Goal: Information Seeking & Learning: Stay updated

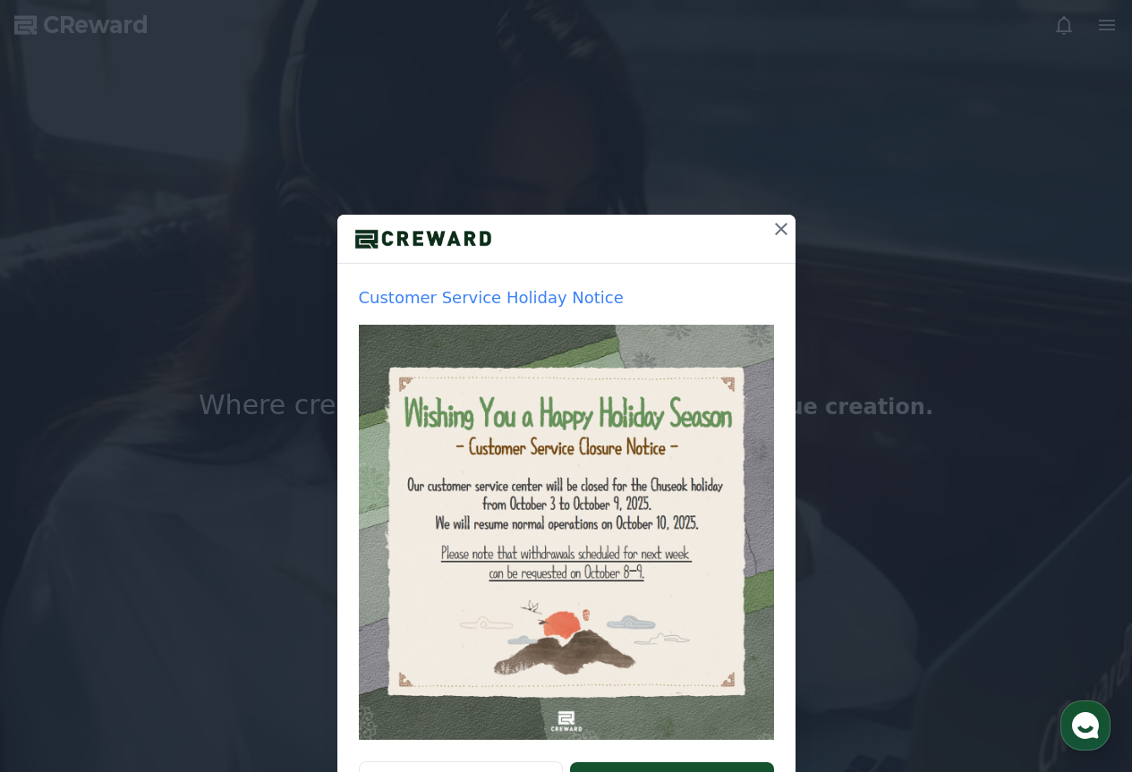
click at [775, 231] on icon at bounding box center [781, 229] width 13 height 13
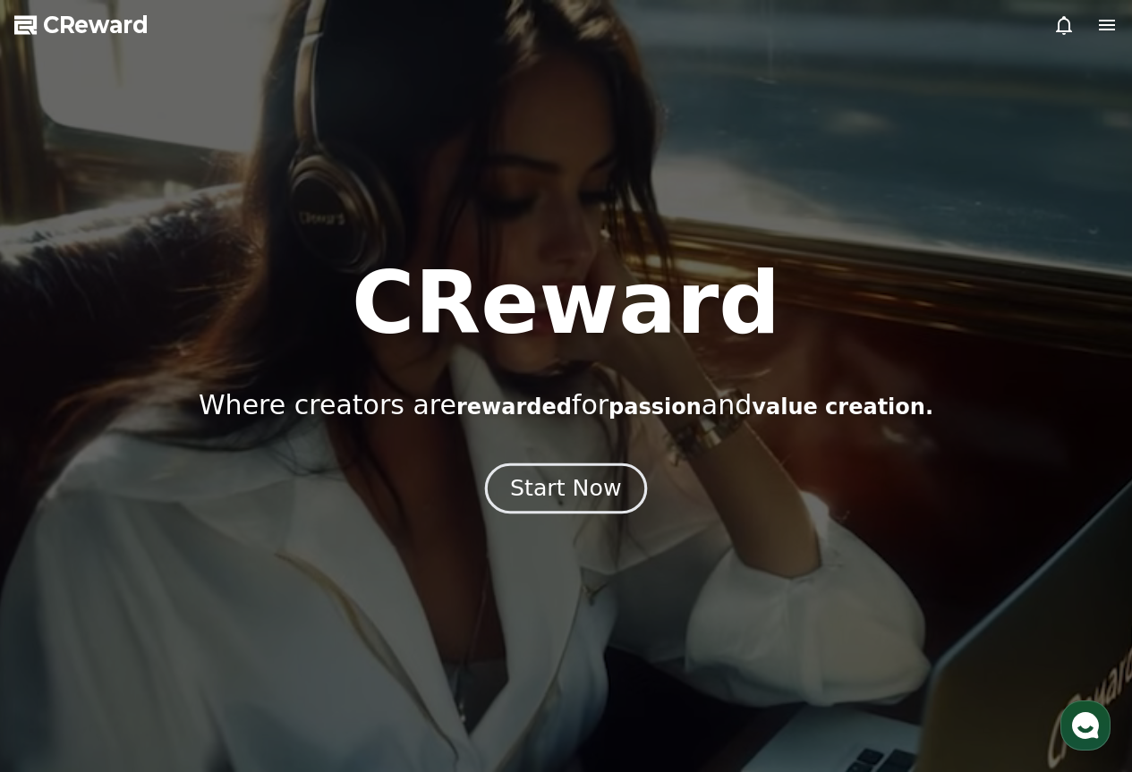
click at [577, 499] on div "Start Now" at bounding box center [565, 488] width 111 height 30
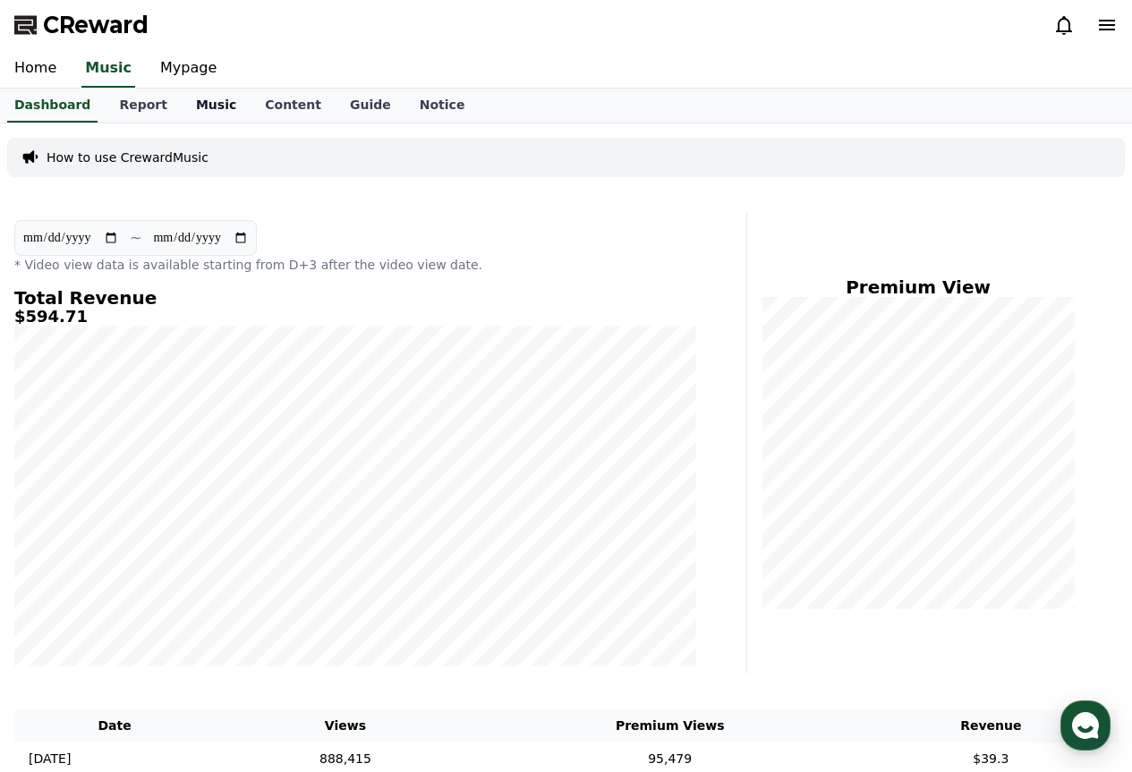
click at [183, 106] on link "Music" at bounding box center [216, 106] width 69 height 34
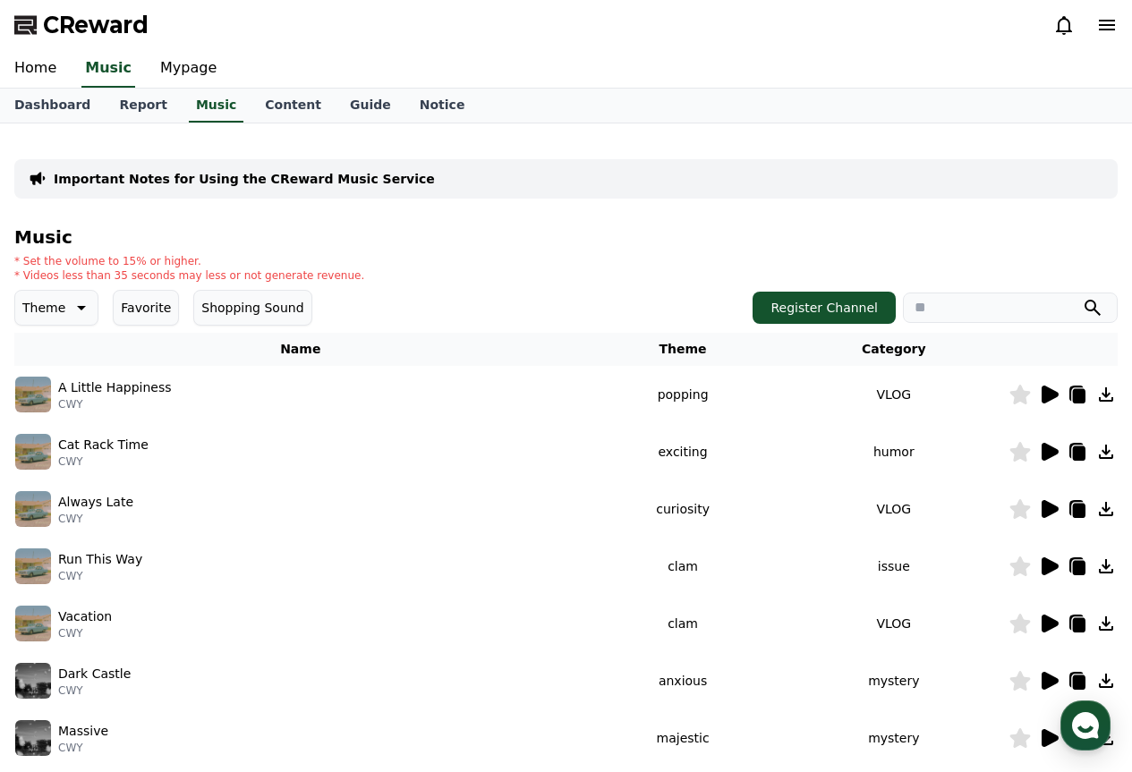
click at [1043, 449] on icon at bounding box center [1050, 452] width 17 height 18
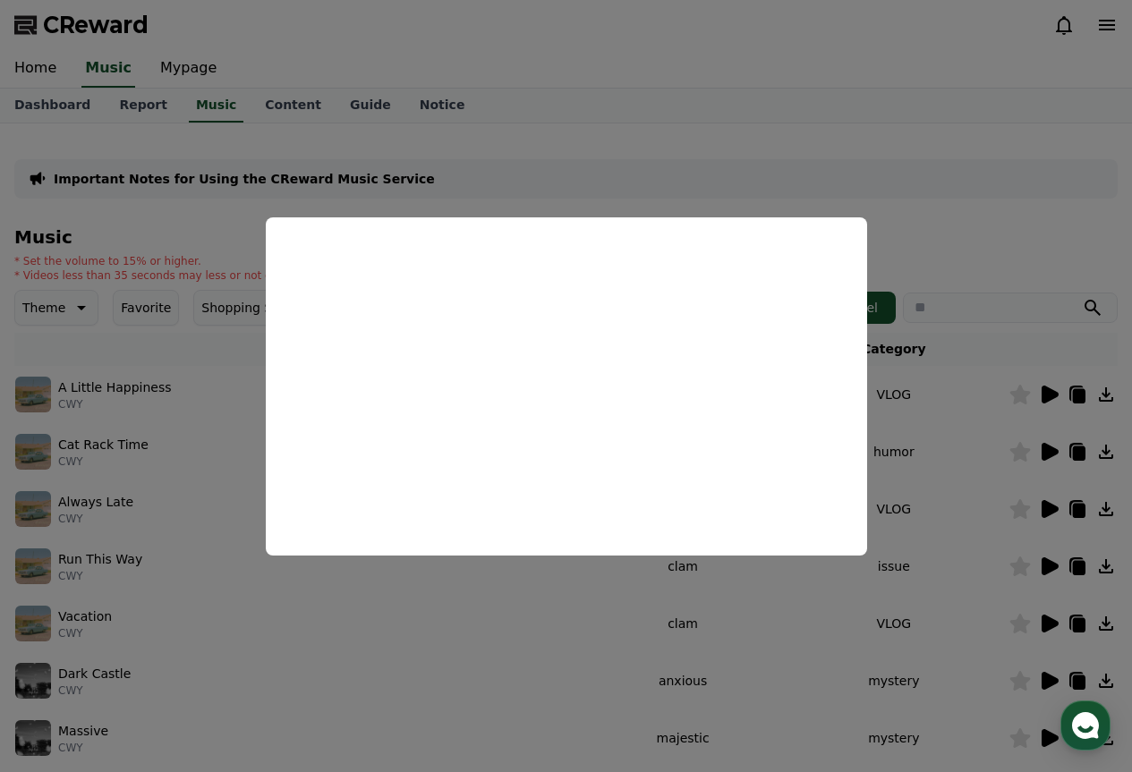
click at [922, 98] on button "close modal" at bounding box center [566, 386] width 1132 height 772
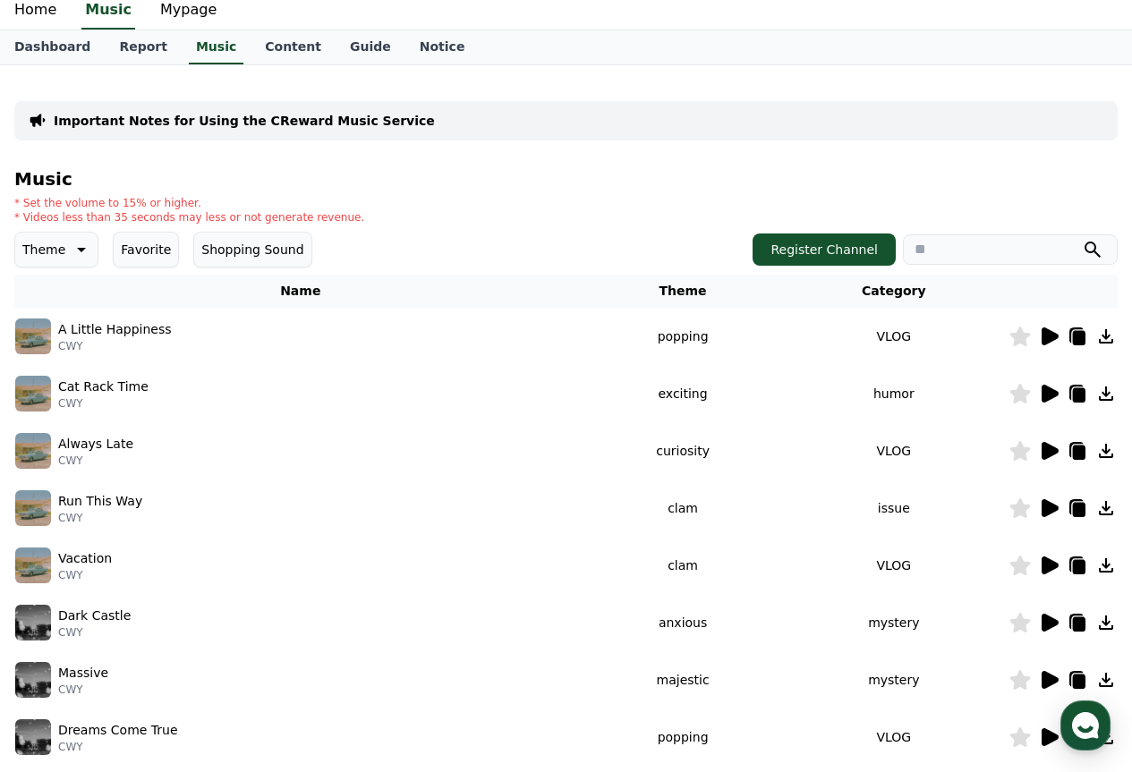
scroll to position [89, 0]
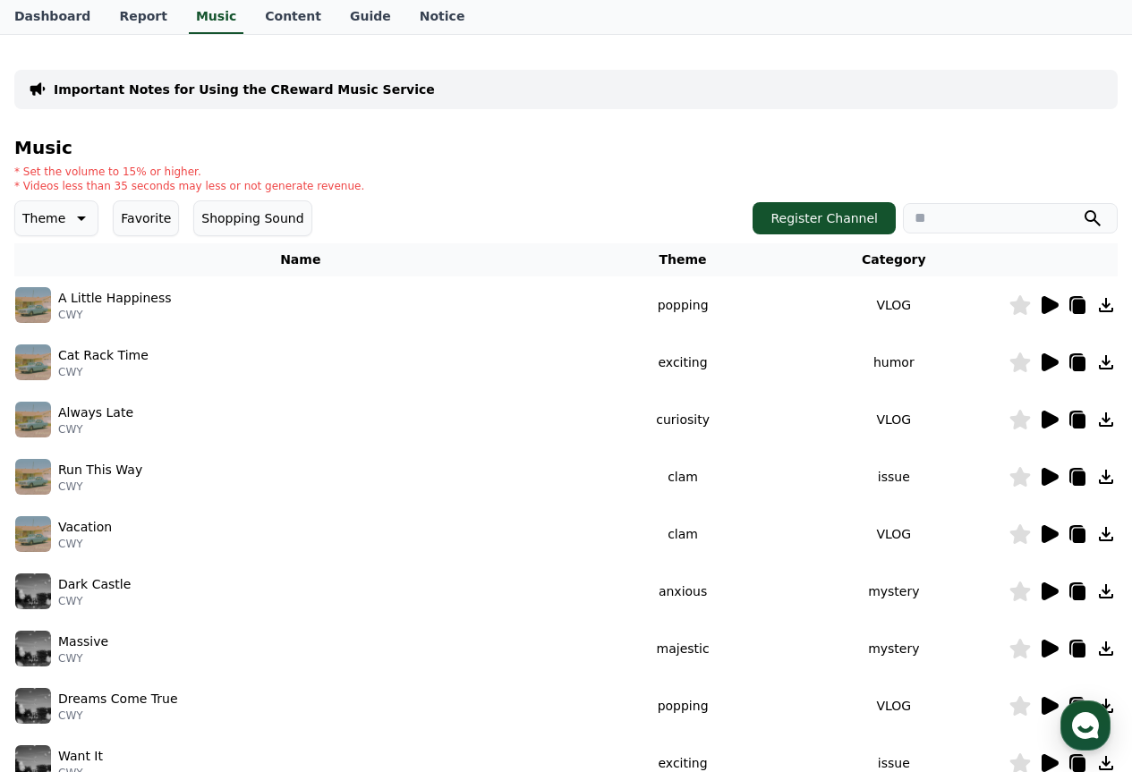
click at [1042, 427] on icon at bounding box center [1050, 420] width 17 height 18
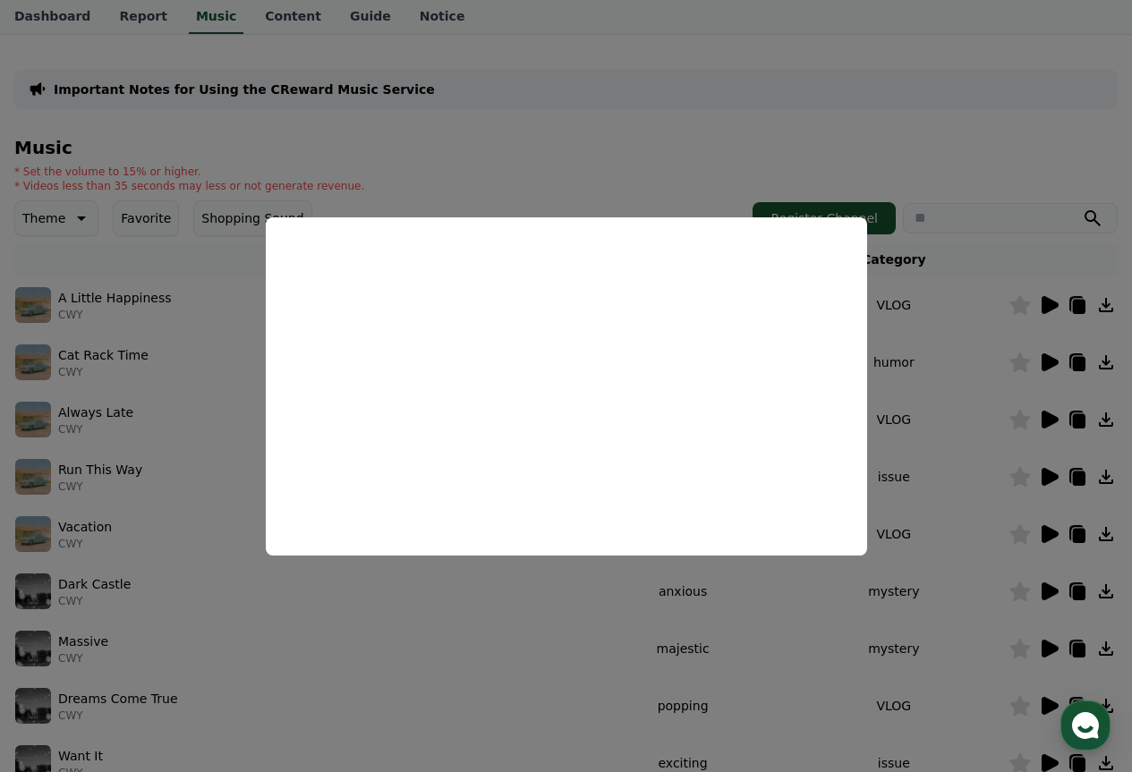
click at [510, 137] on button "close modal" at bounding box center [566, 386] width 1132 height 772
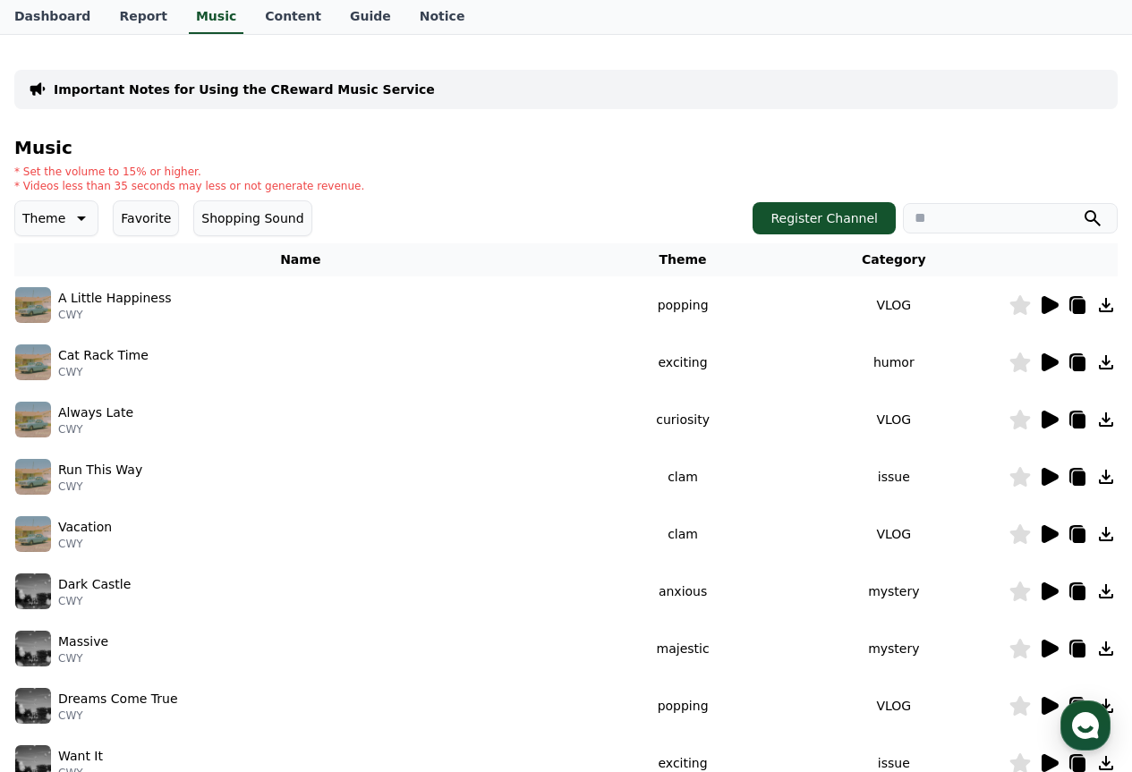
click at [1042, 585] on icon at bounding box center [1050, 592] width 17 height 18
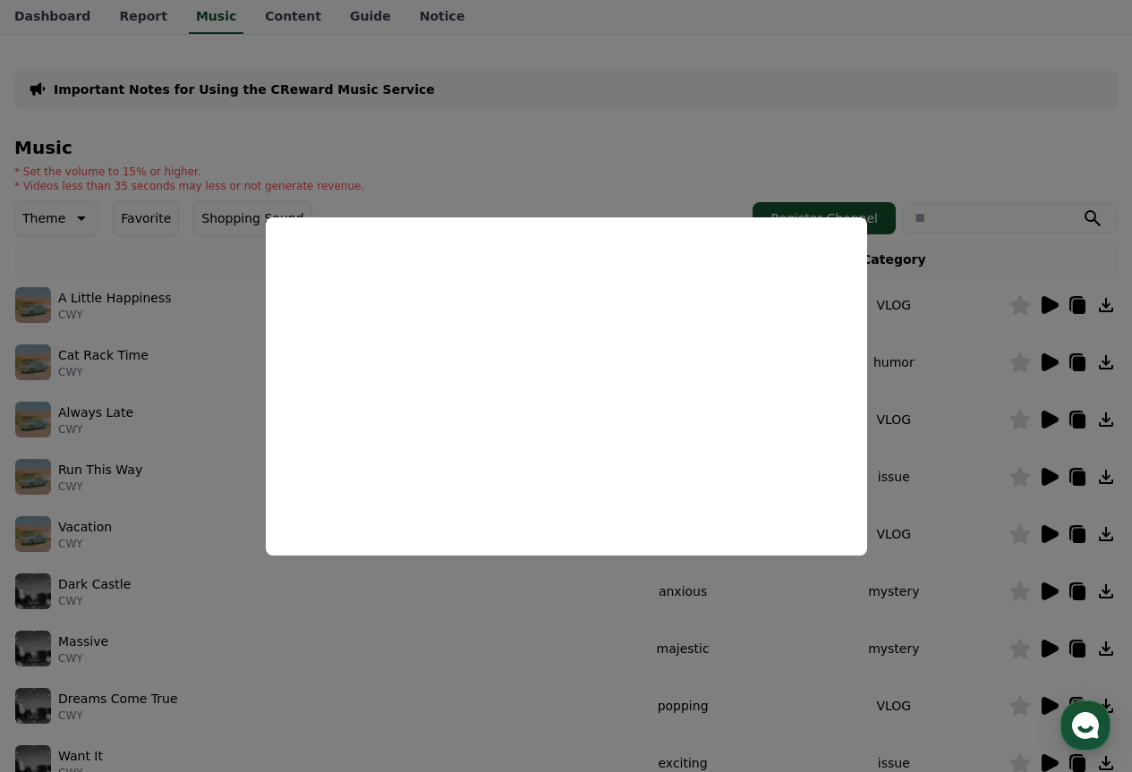
click at [690, 73] on button "close modal" at bounding box center [566, 386] width 1132 height 772
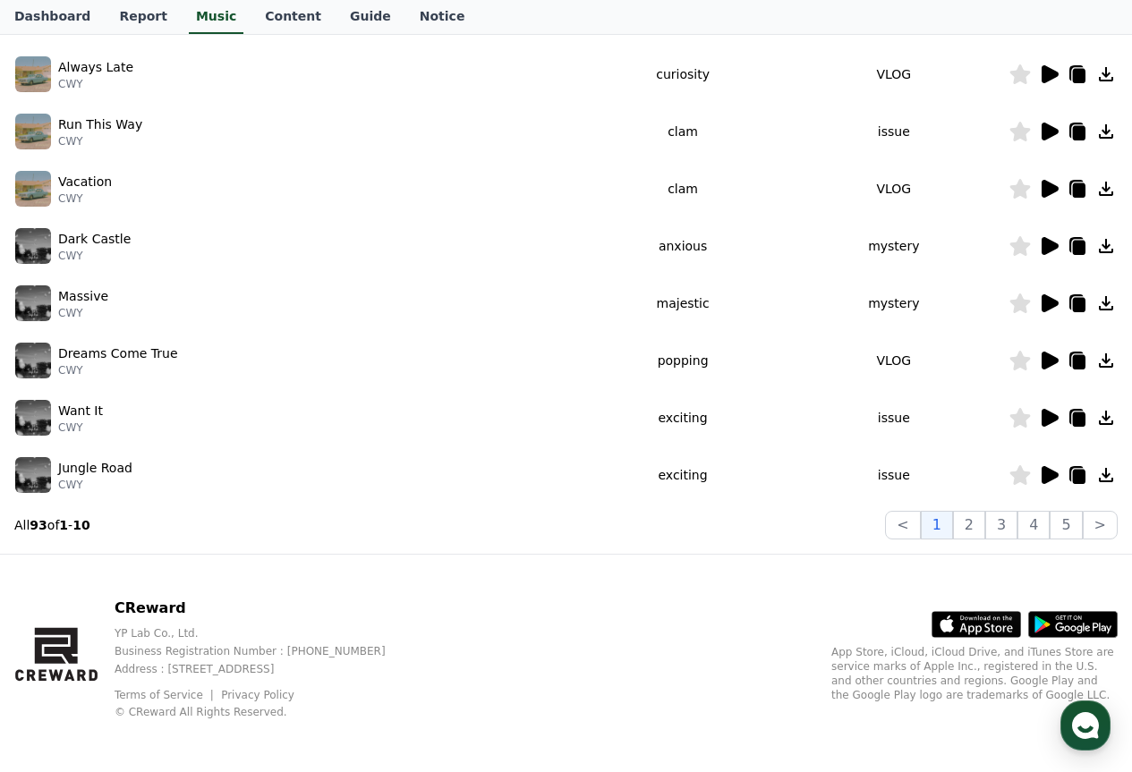
scroll to position [439, 0]
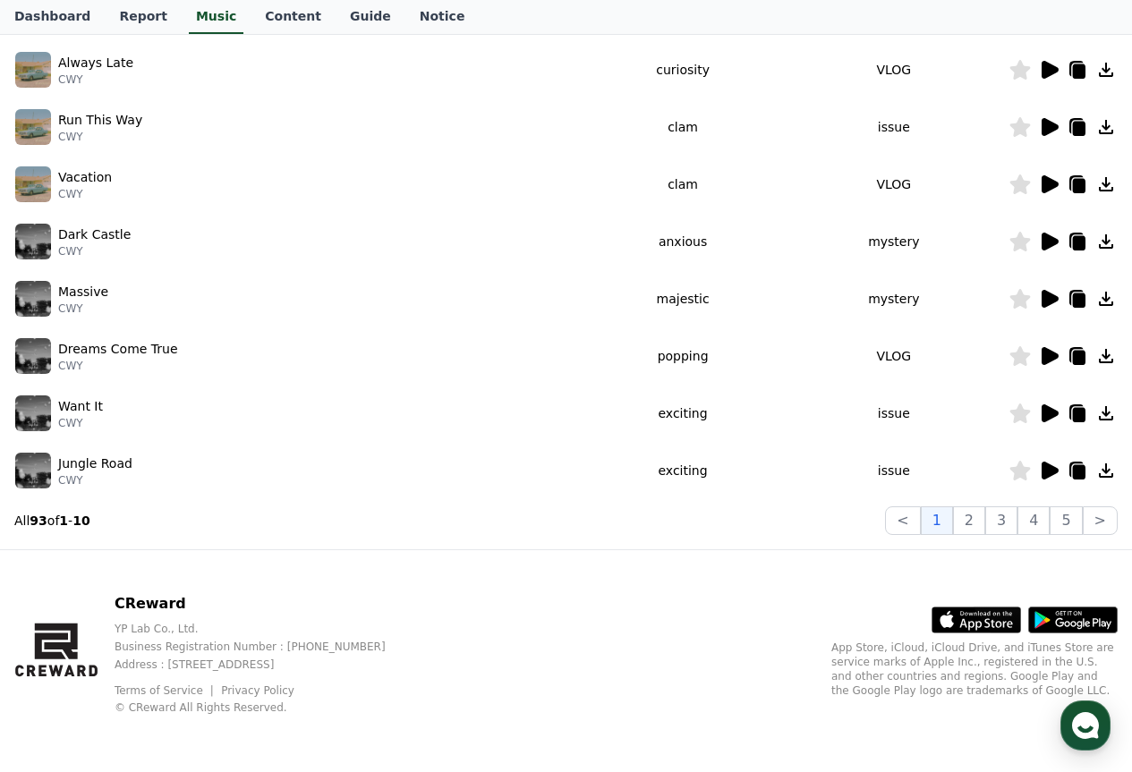
drag, startPoint x: 977, startPoint y: 531, endPoint x: 939, endPoint y: 570, distance: 55.1
click at [939, 570] on div "CReward Home Music Mypage Dashboard Report Music Content Guide Notice Important…" at bounding box center [566, 167] width 1132 height 1212
click at [1052, 465] on icon at bounding box center [1048, 470] width 21 height 21
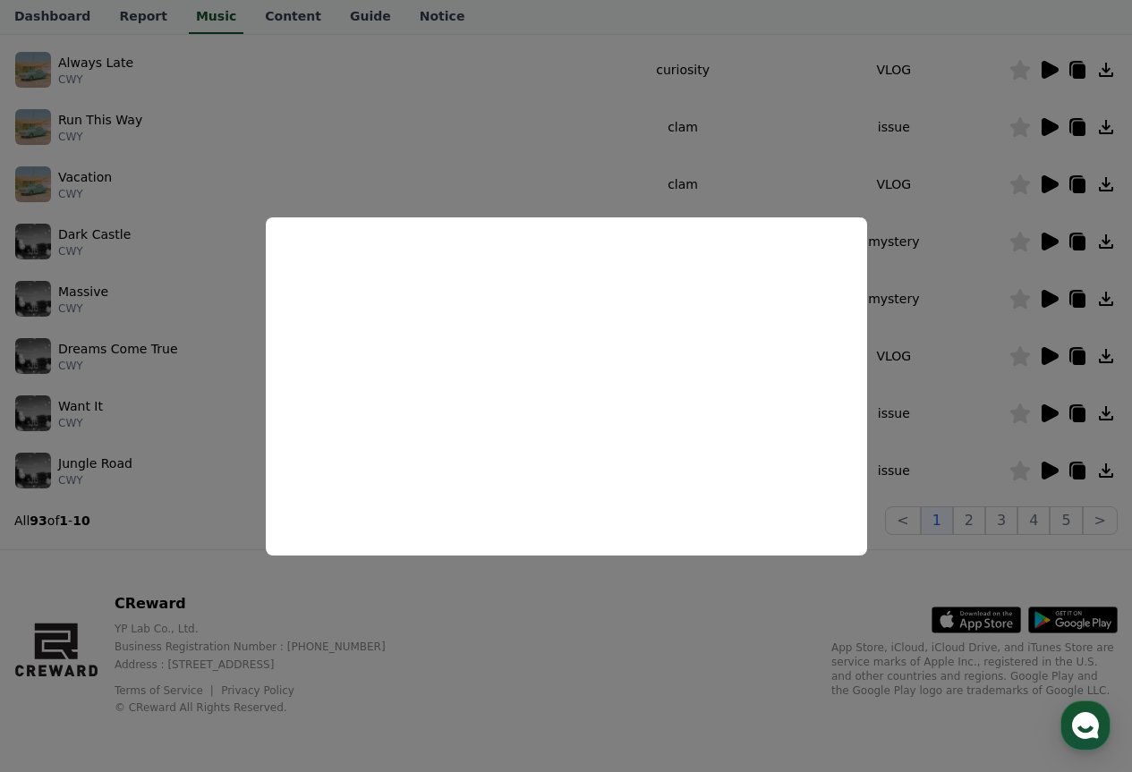
click at [949, 461] on button "close modal" at bounding box center [566, 386] width 1132 height 772
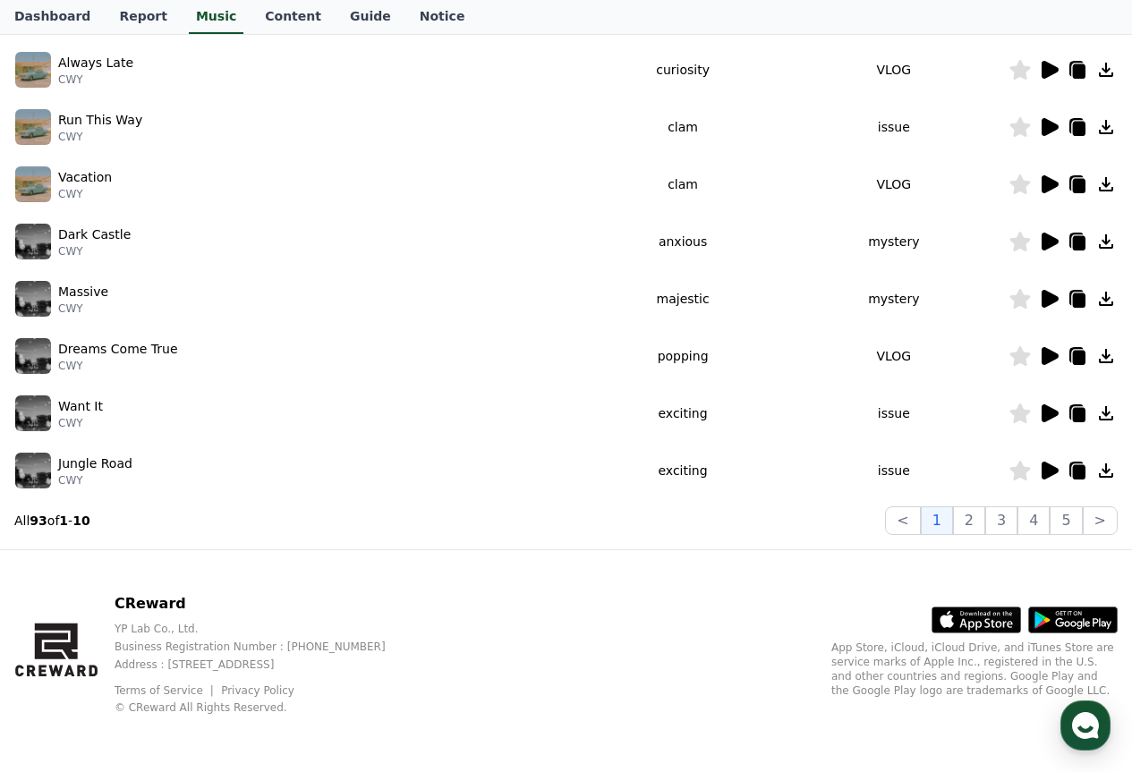
click at [1059, 470] on icon at bounding box center [1048, 470] width 21 height 21
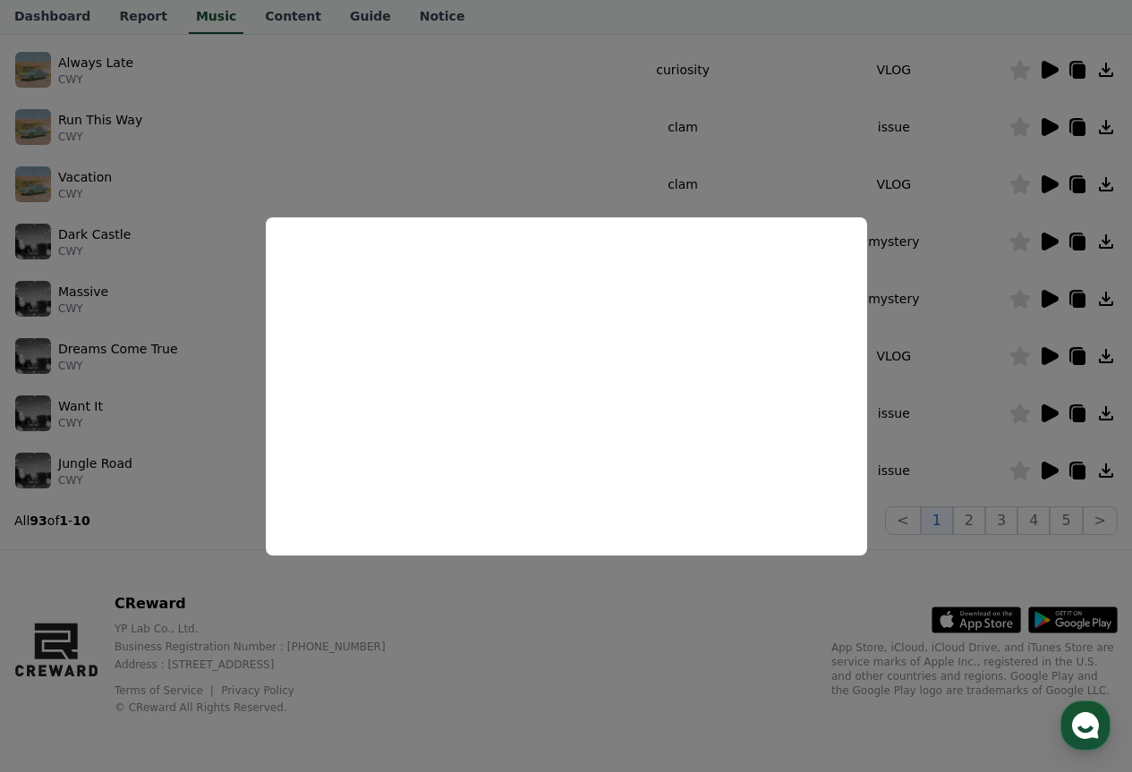
click at [895, 226] on button "close modal" at bounding box center [566, 386] width 1132 height 772
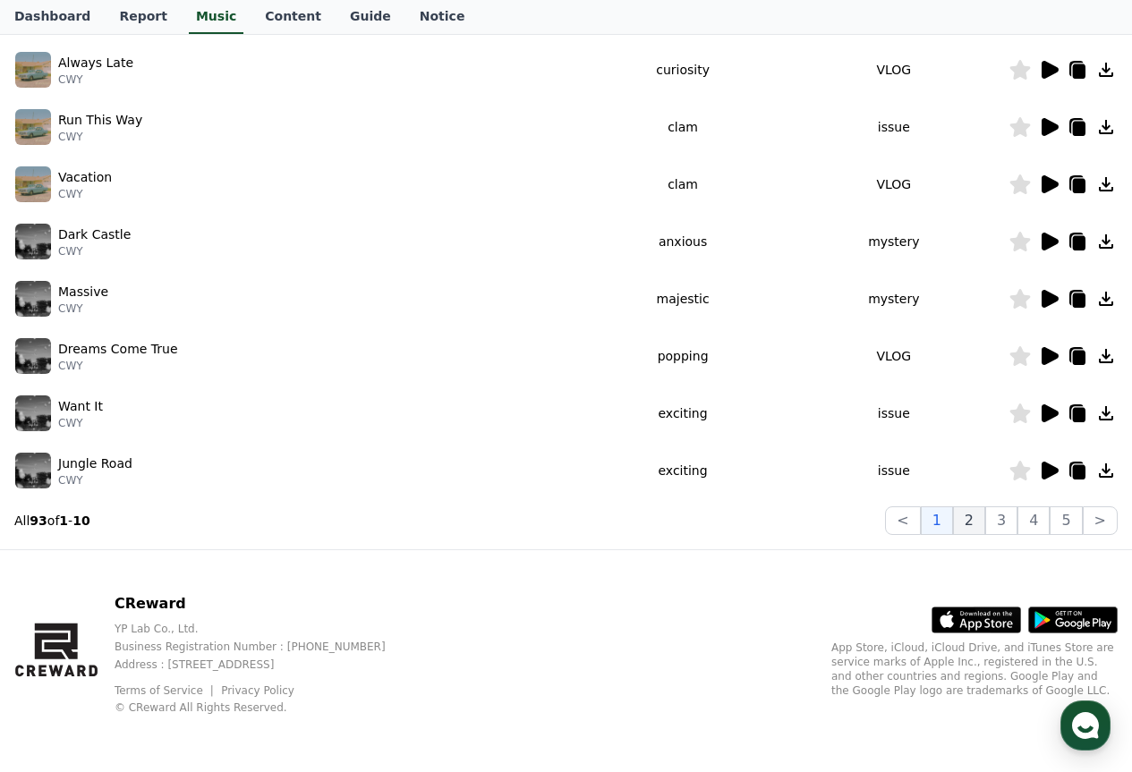
click at [966, 511] on button "2" at bounding box center [969, 520] width 32 height 29
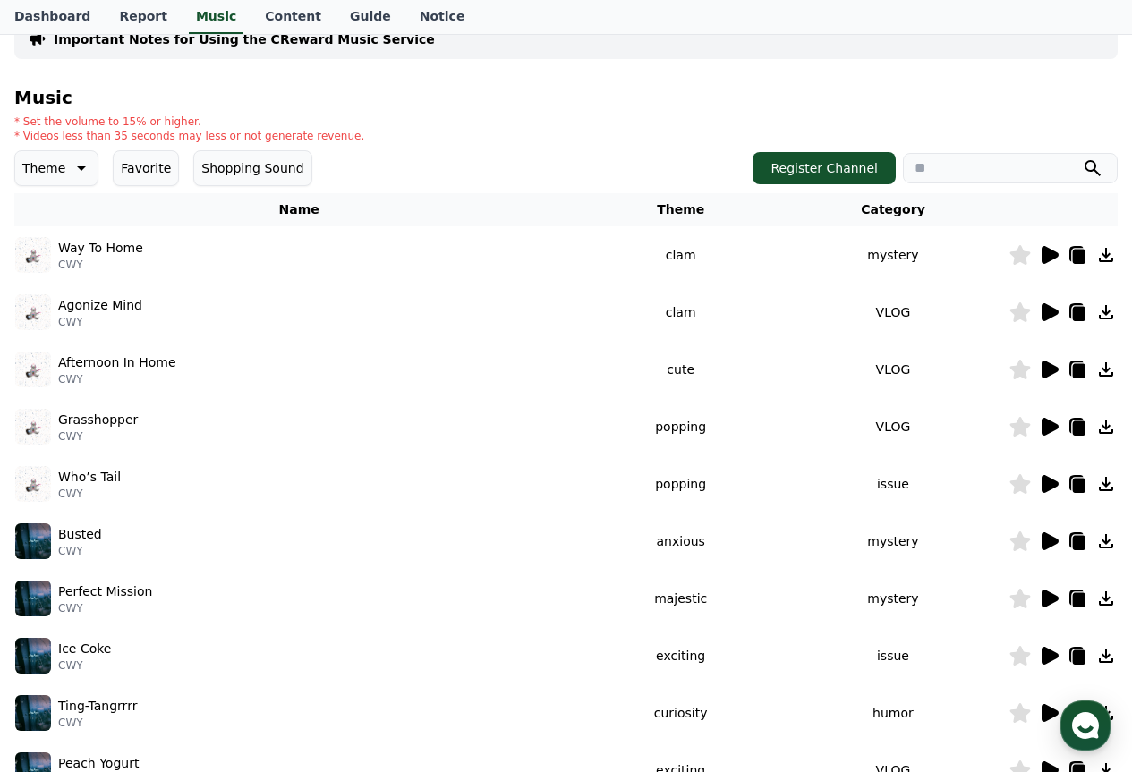
scroll to position [171, 0]
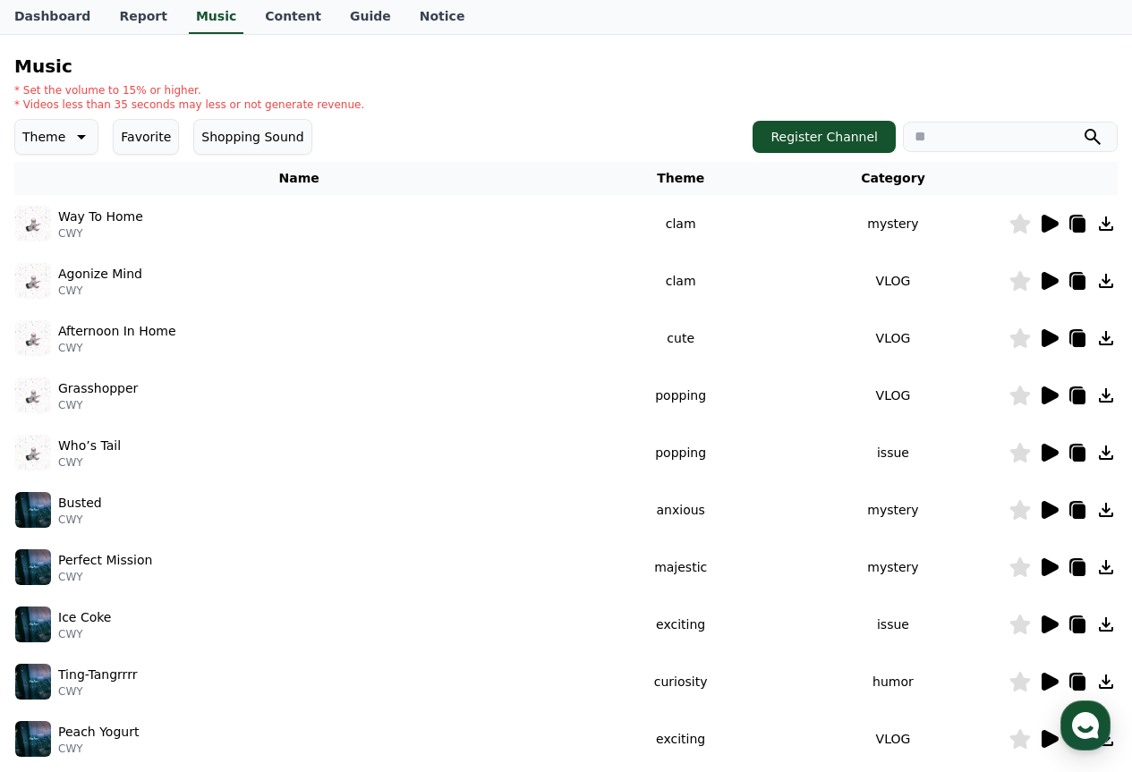
click at [1057, 560] on icon at bounding box center [1048, 567] width 21 height 21
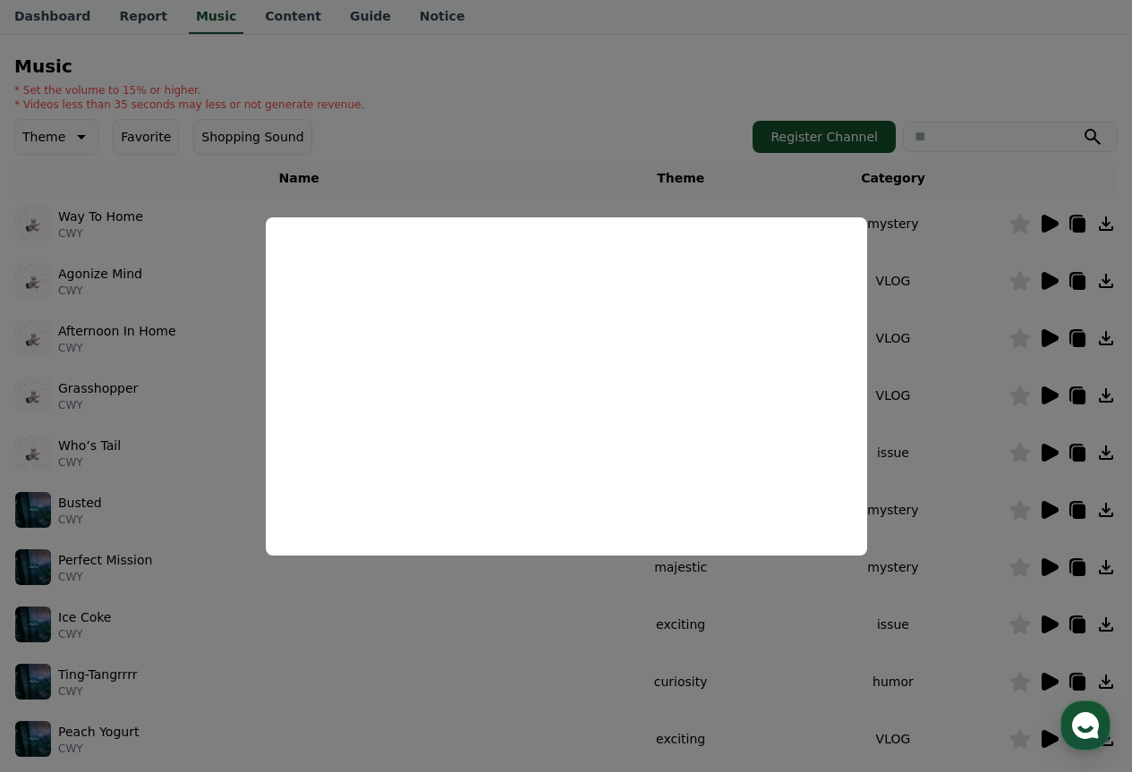
click at [673, 156] on button "close modal" at bounding box center [566, 386] width 1132 height 772
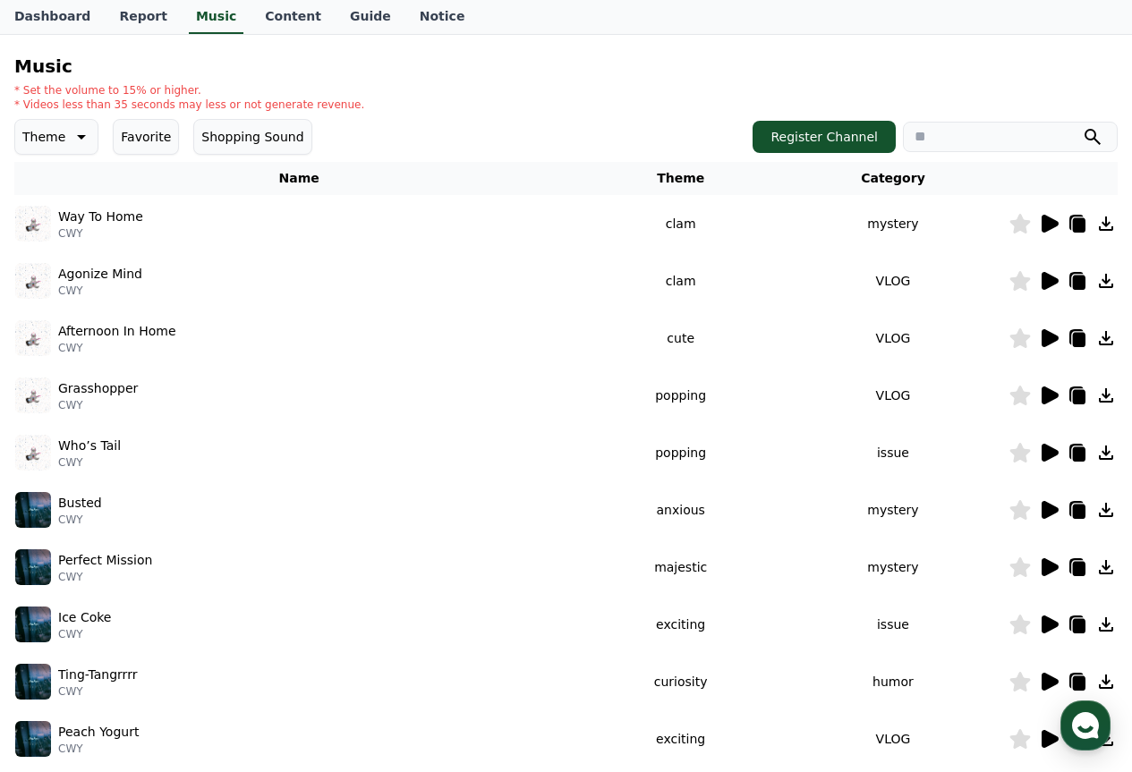
click at [1039, 507] on icon at bounding box center [1048, 509] width 21 height 21
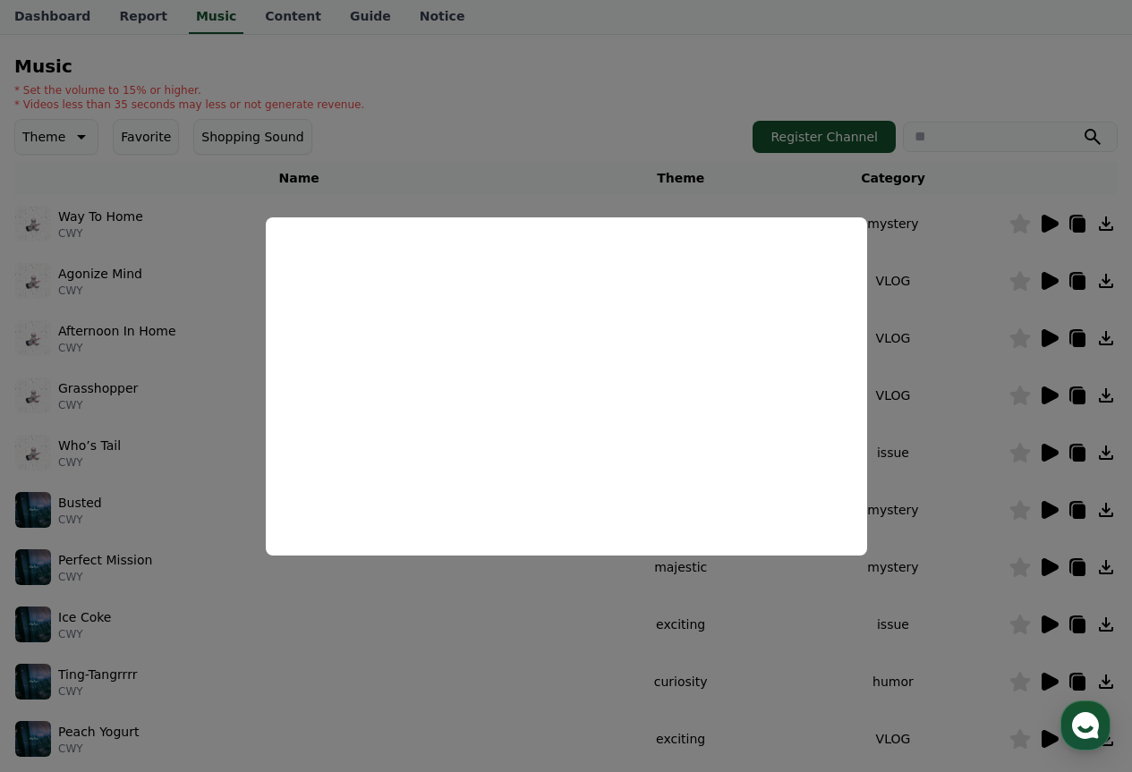
click at [620, 149] on button "close modal" at bounding box center [566, 386] width 1132 height 772
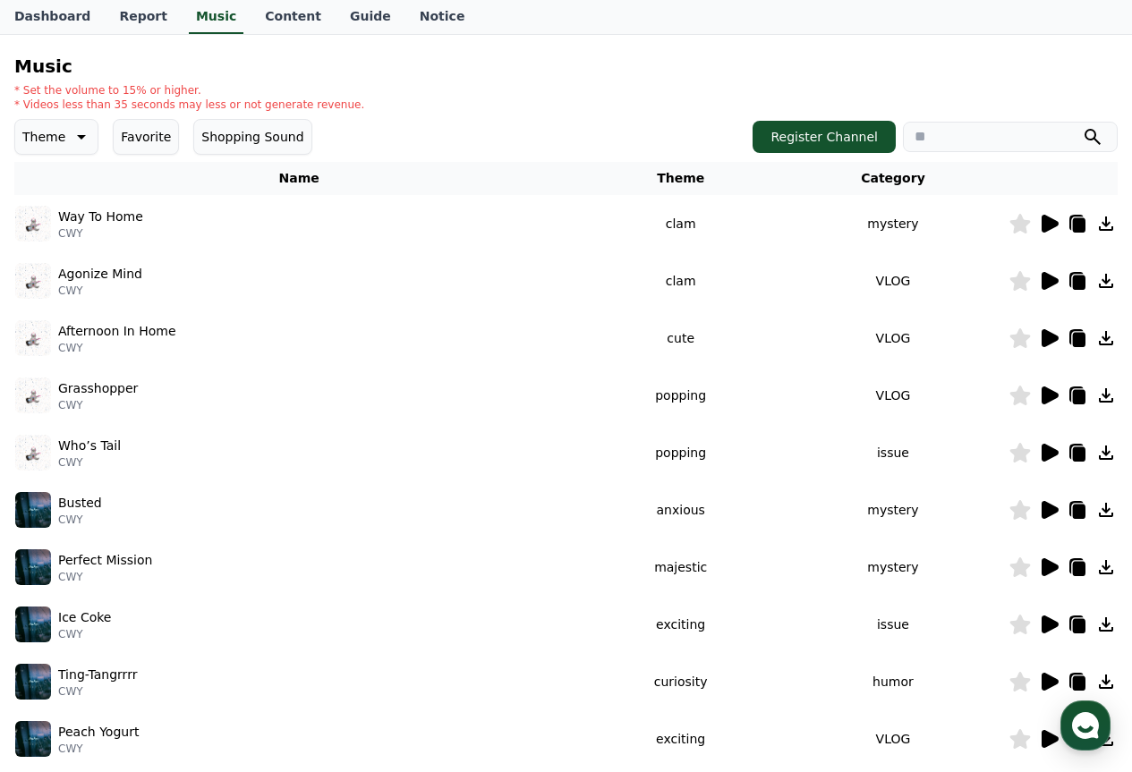
click at [1049, 613] on td at bounding box center [1062, 624] width 109 height 57
click at [1054, 617] on icon at bounding box center [1048, 624] width 21 height 21
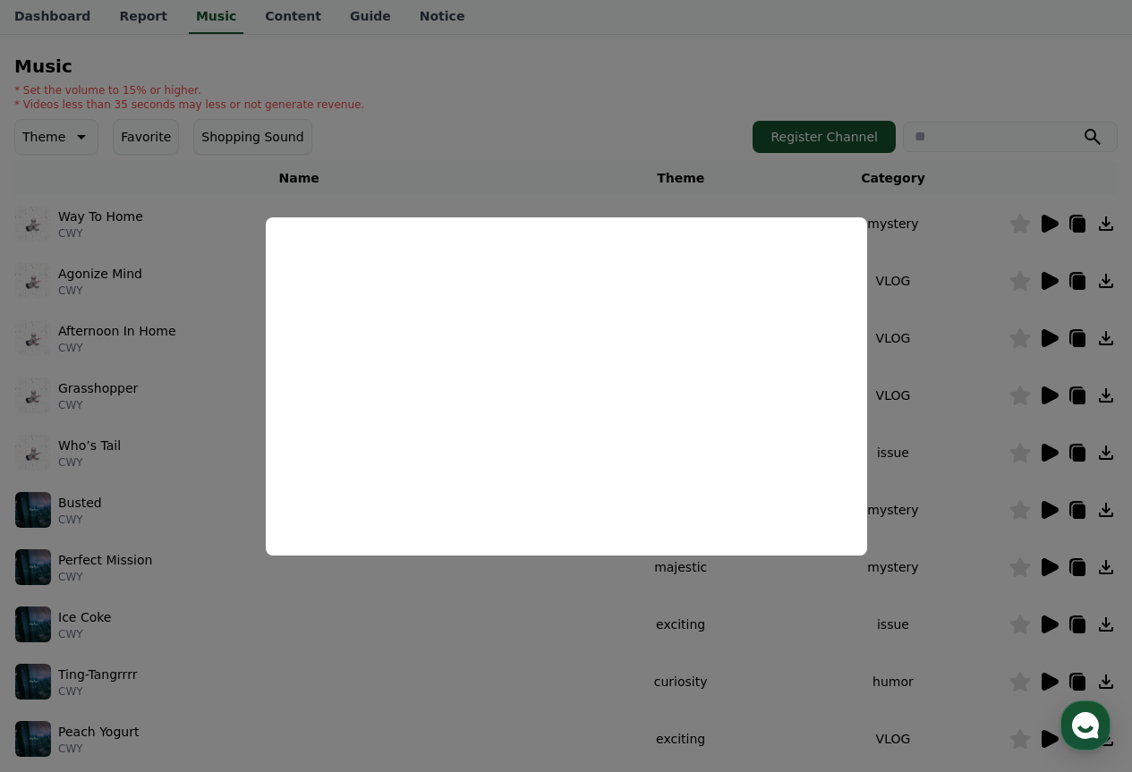
click at [1020, 211] on button "close modal" at bounding box center [566, 386] width 1132 height 772
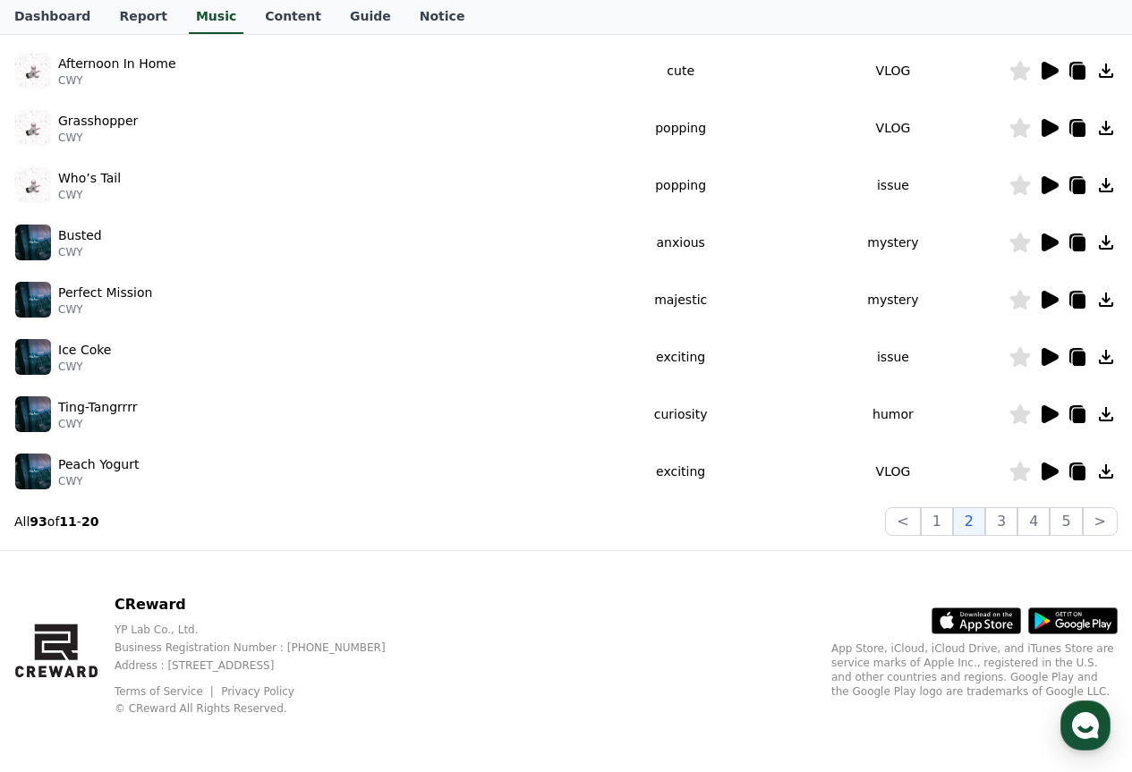
scroll to position [439, 0]
click at [974, 526] on button "2" at bounding box center [969, 520] width 32 height 29
click at [1049, 299] on icon at bounding box center [1050, 299] width 17 height 18
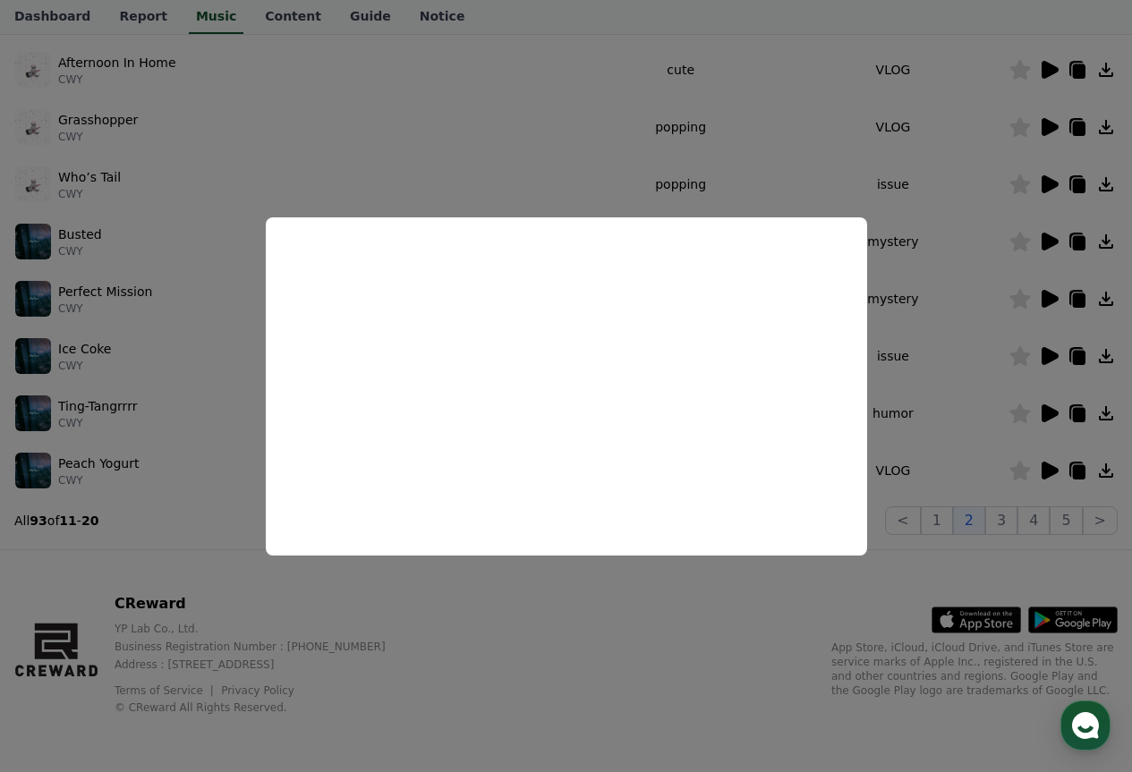
click at [986, 394] on button "close modal" at bounding box center [566, 386] width 1132 height 772
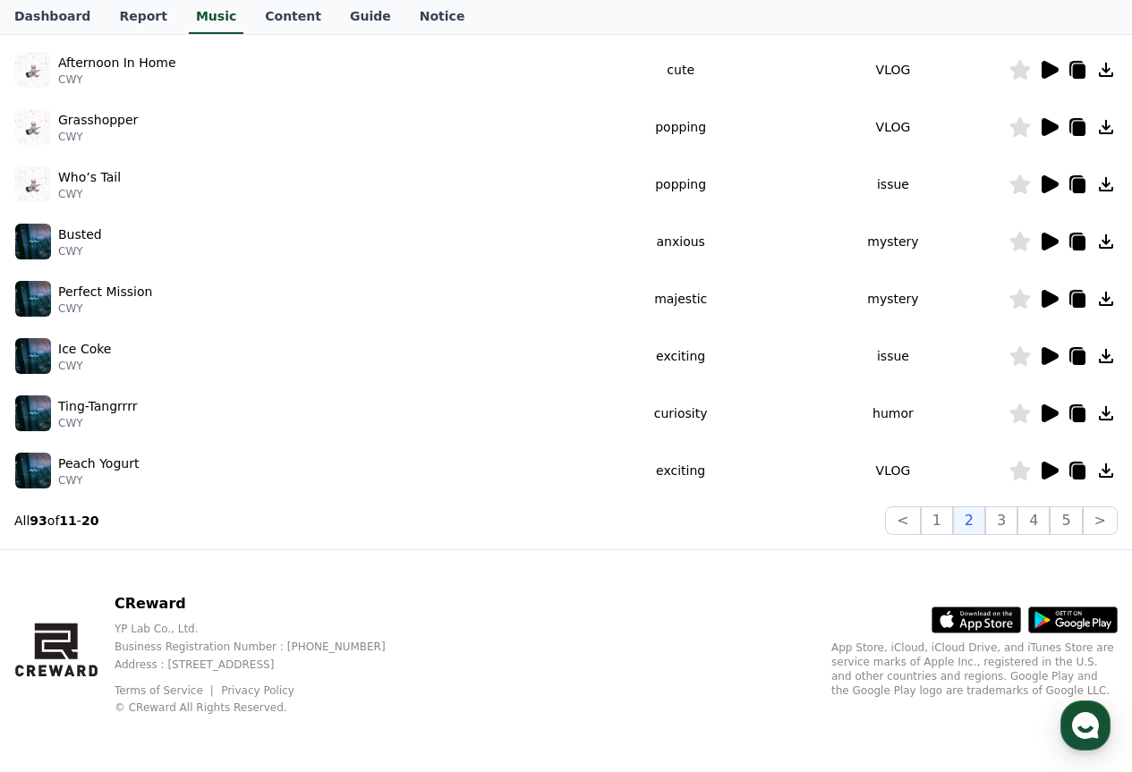
click at [1058, 346] on icon at bounding box center [1048, 355] width 21 height 21
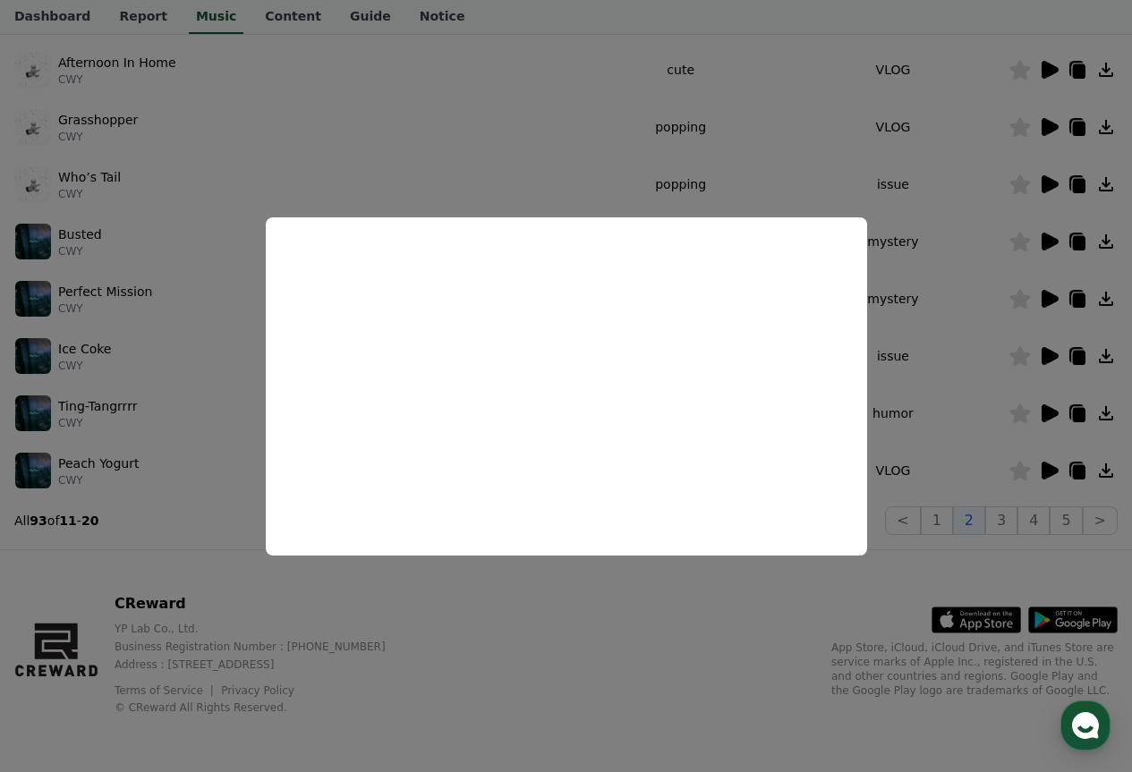
click at [942, 447] on button "close modal" at bounding box center [566, 386] width 1132 height 772
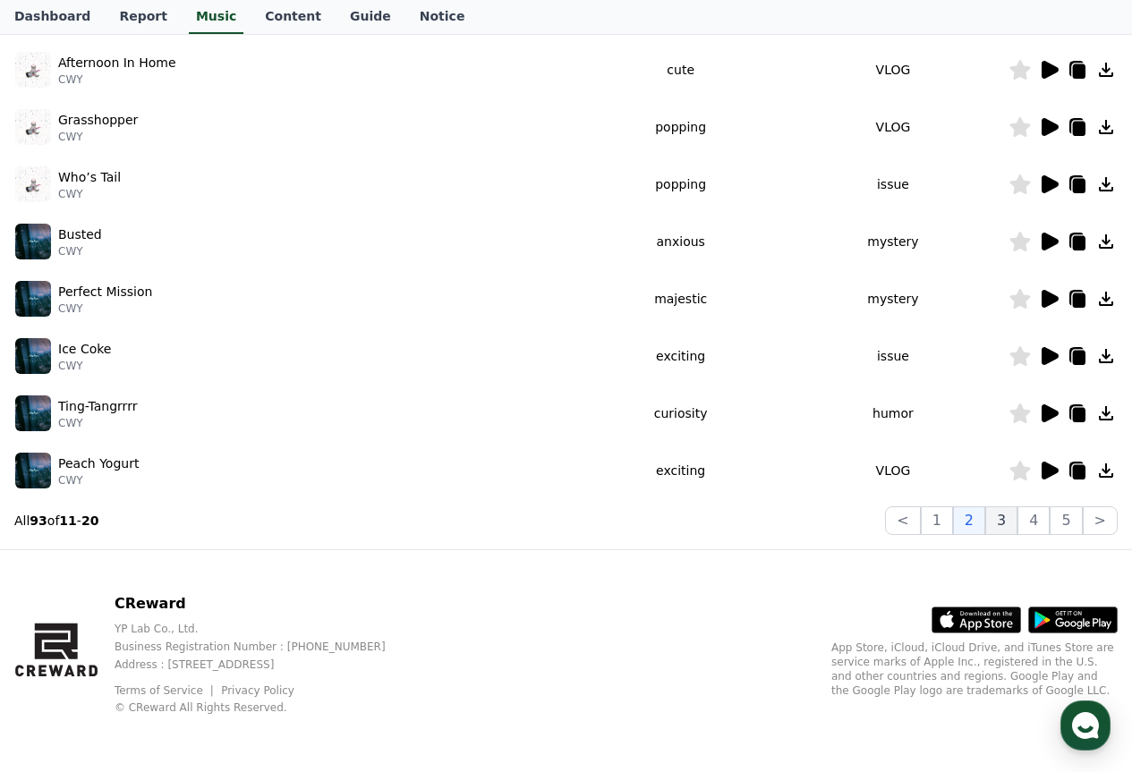
click at [1008, 530] on button "3" at bounding box center [1001, 520] width 32 height 29
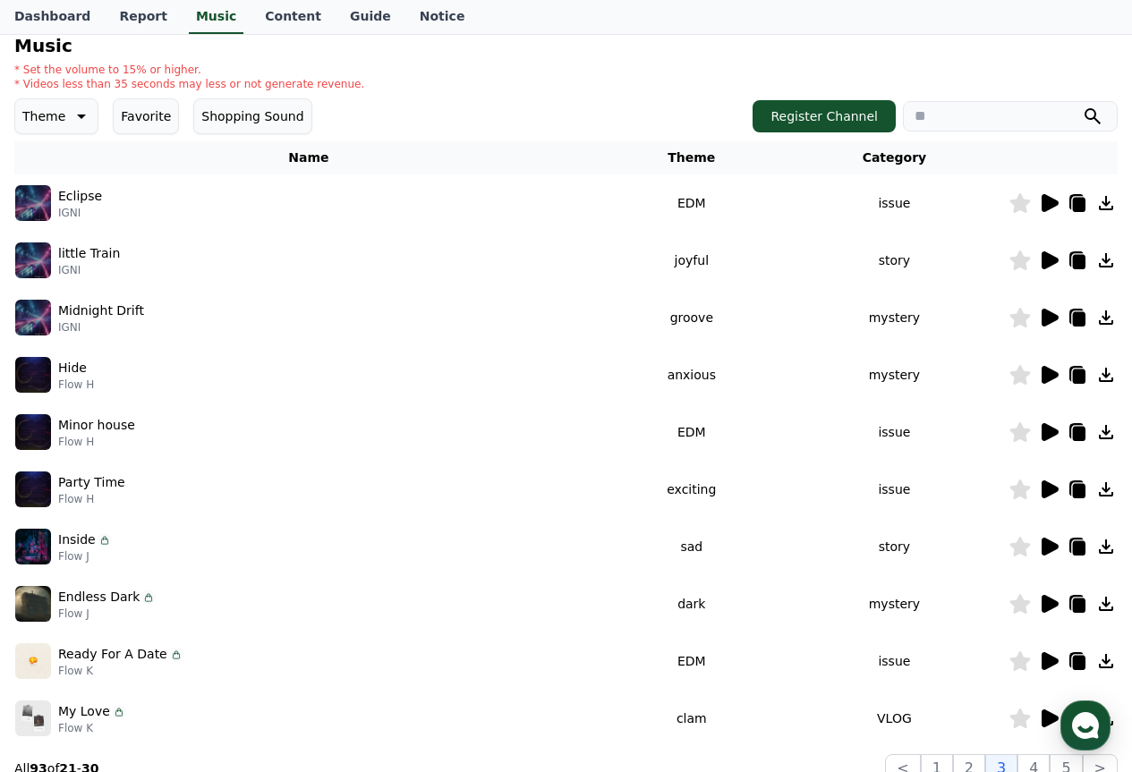
scroll to position [171, 0]
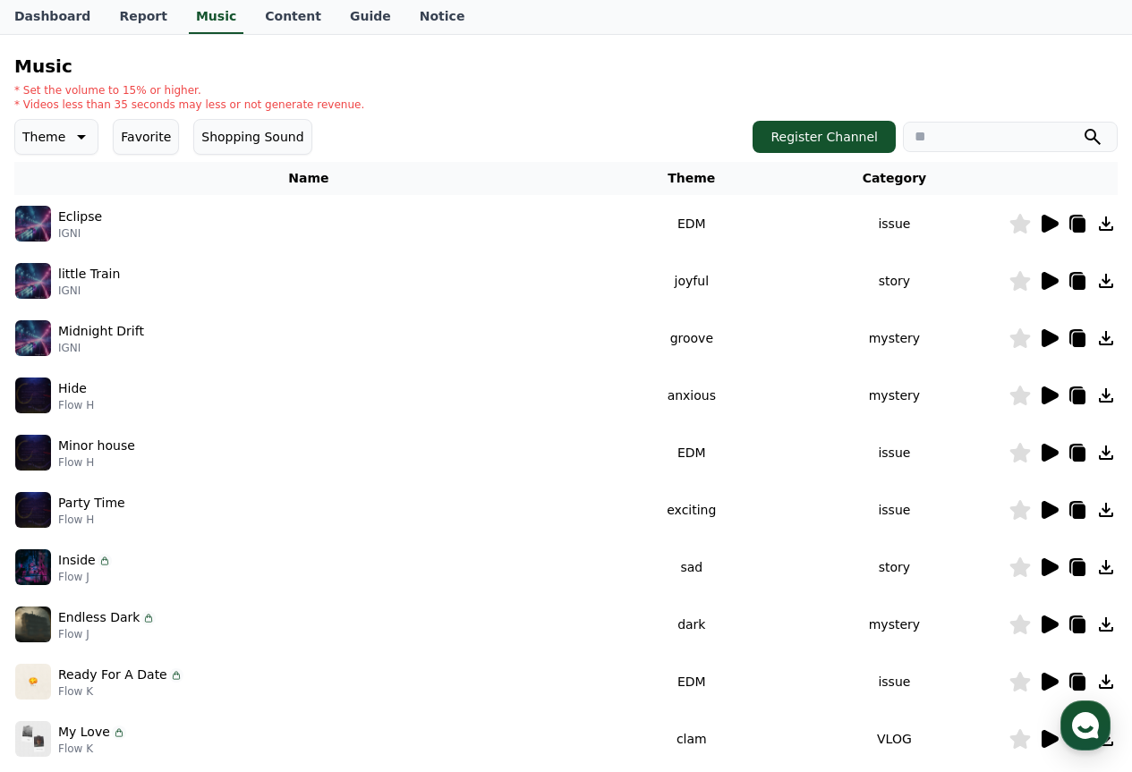
click at [1051, 267] on td at bounding box center [1062, 280] width 109 height 57
click at [1042, 225] on icon at bounding box center [1050, 224] width 17 height 18
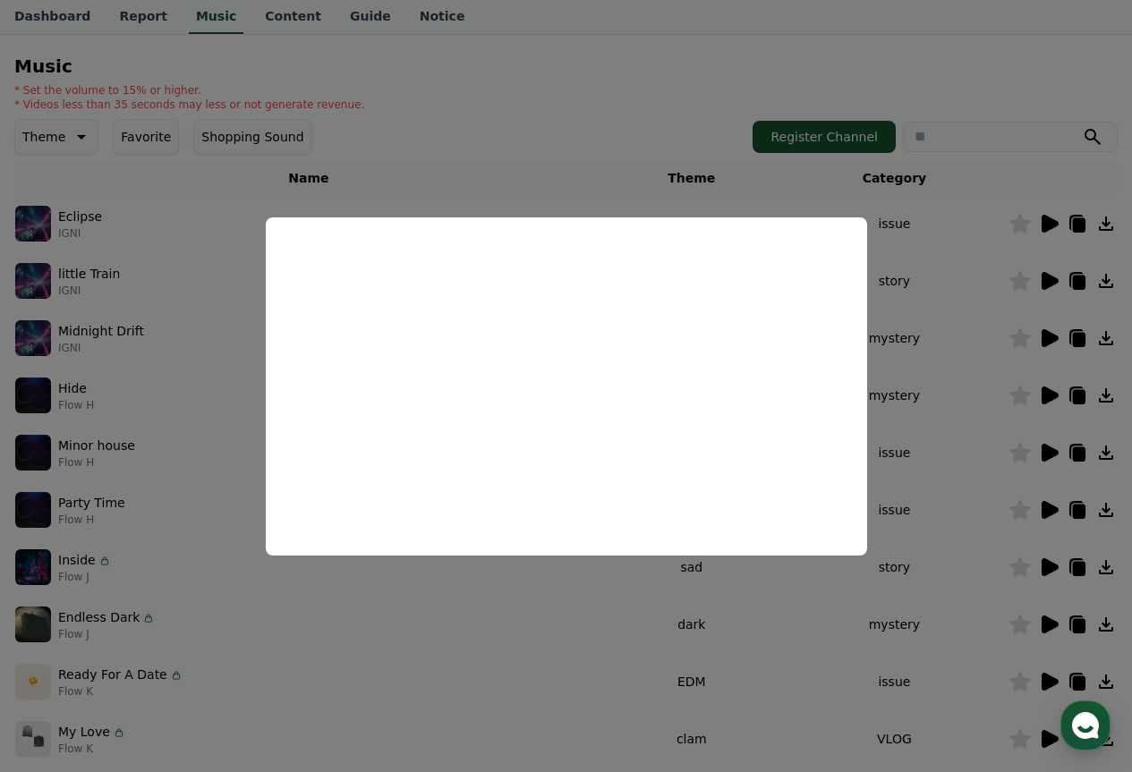
click at [1041, 277] on button "close modal" at bounding box center [566, 386] width 1132 height 772
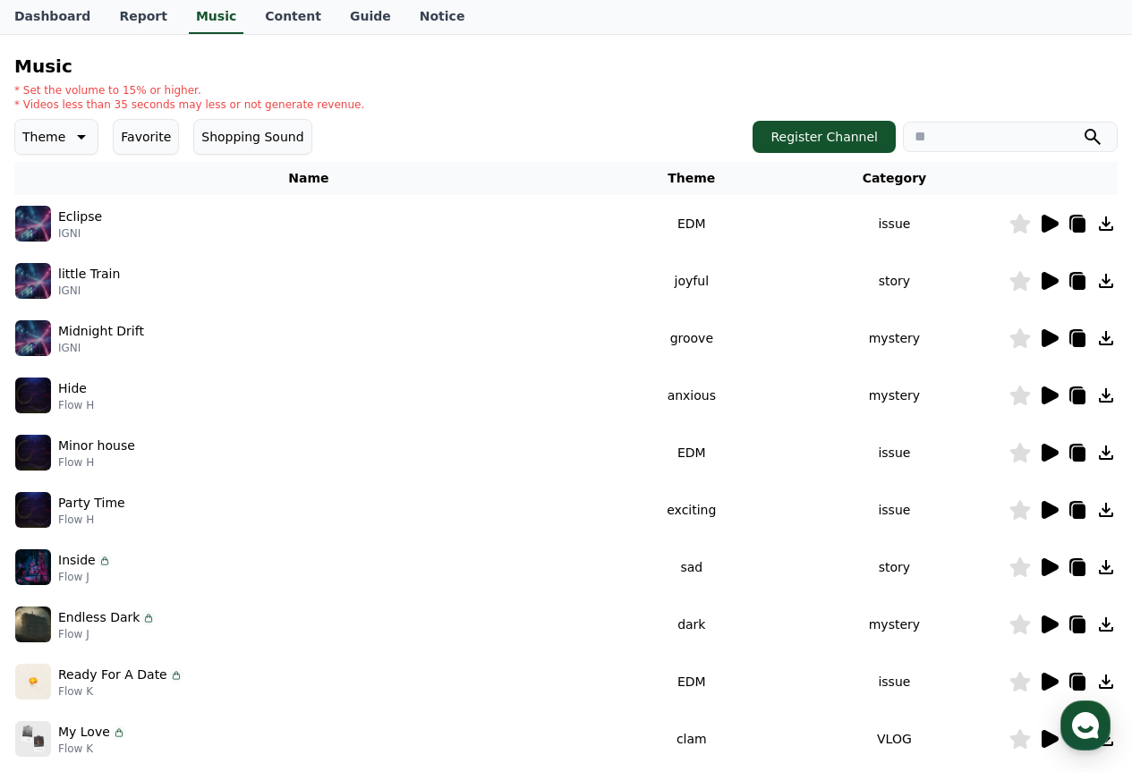
click at [1041, 277] on icon at bounding box center [1048, 280] width 21 height 21
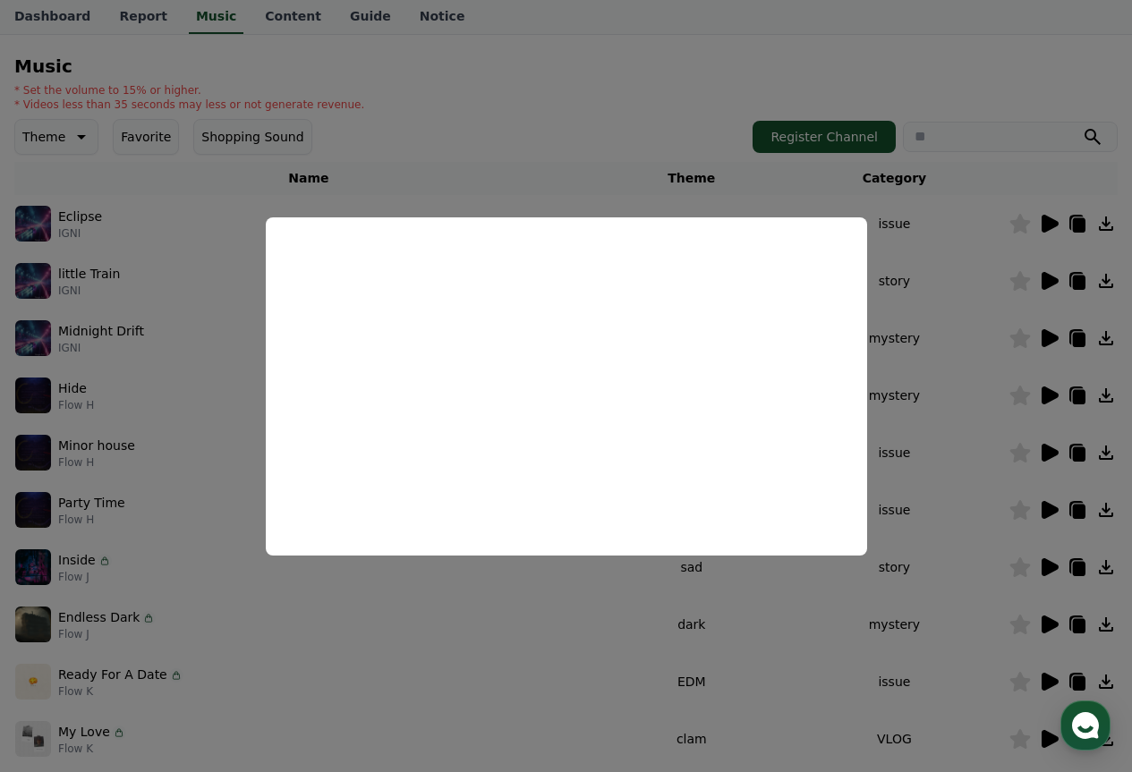
click at [968, 353] on button "close modal" at bounding box center [566, 386] width 1132 height 772
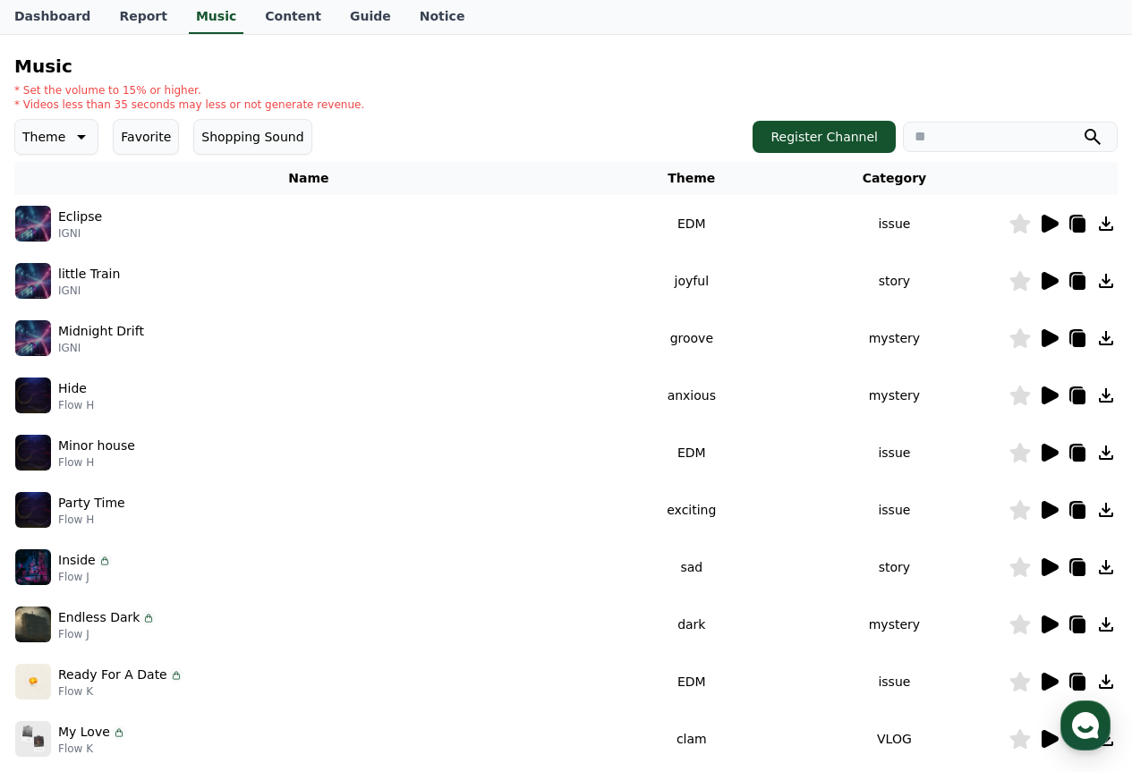
click at [1052, 336] on icon at bounding box center [1050, 338] width 17 height 18
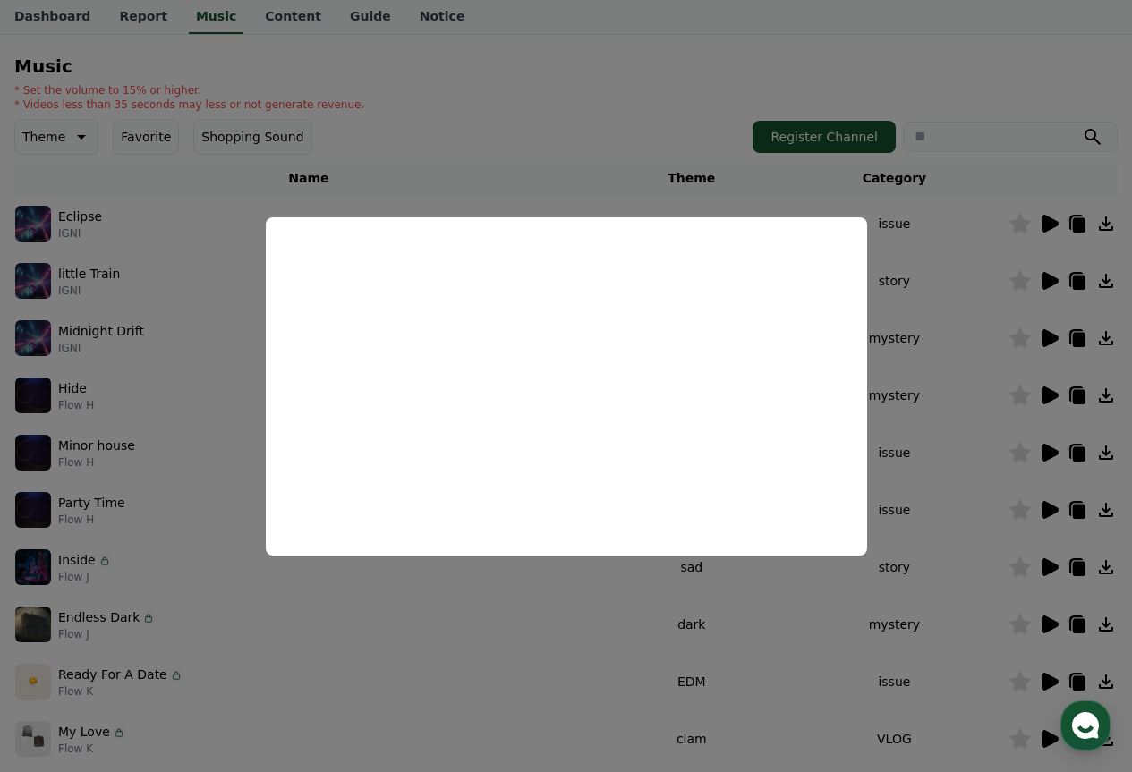
click at [979, 375] on button "close modal" at bounding box center [566, 386] width 1132 height 772
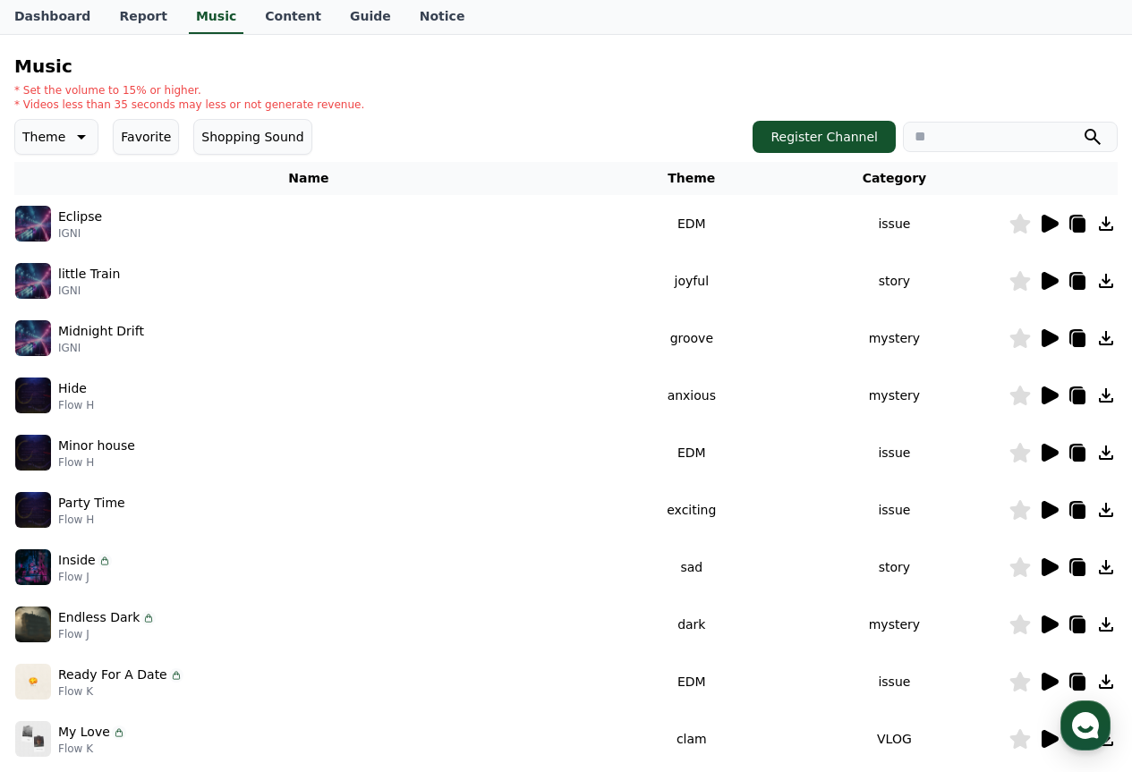
click at [1052, 396] on icon at bounding box center [1050, 396] width 17 height 18
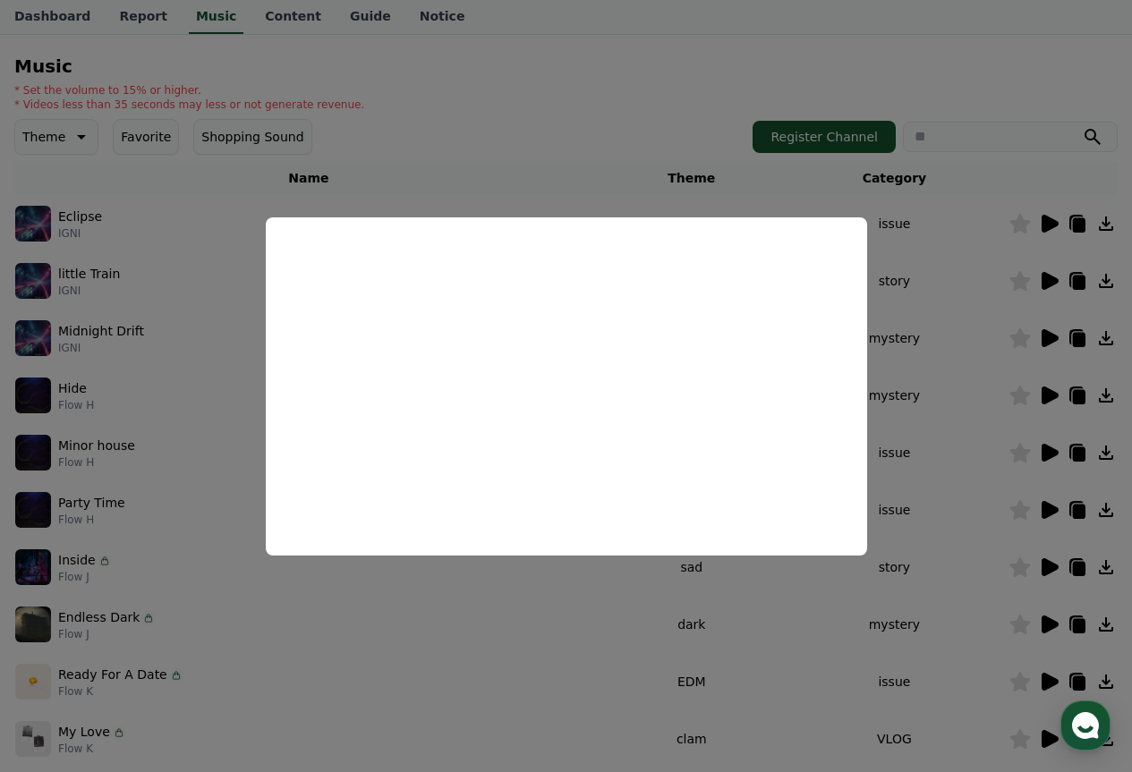
click at [995, 393] on button "close modal" at bounding box center [566, 386] width 1132 height 772
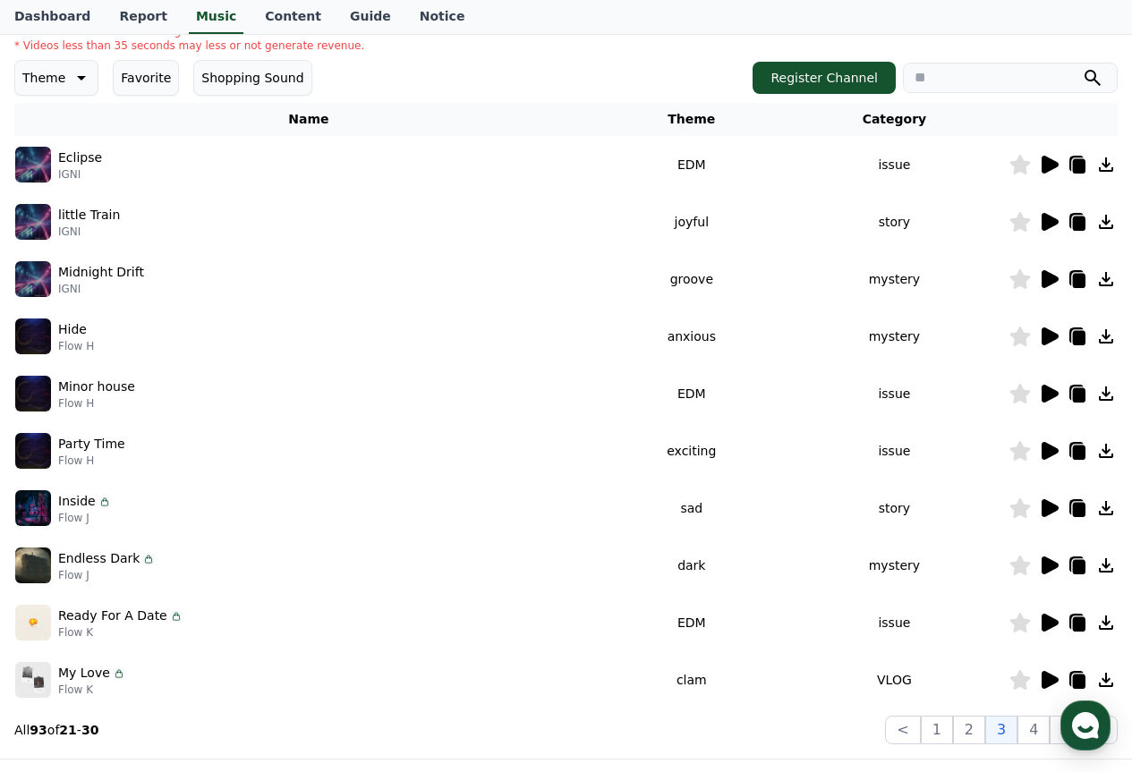
scroll to position [260, 0]
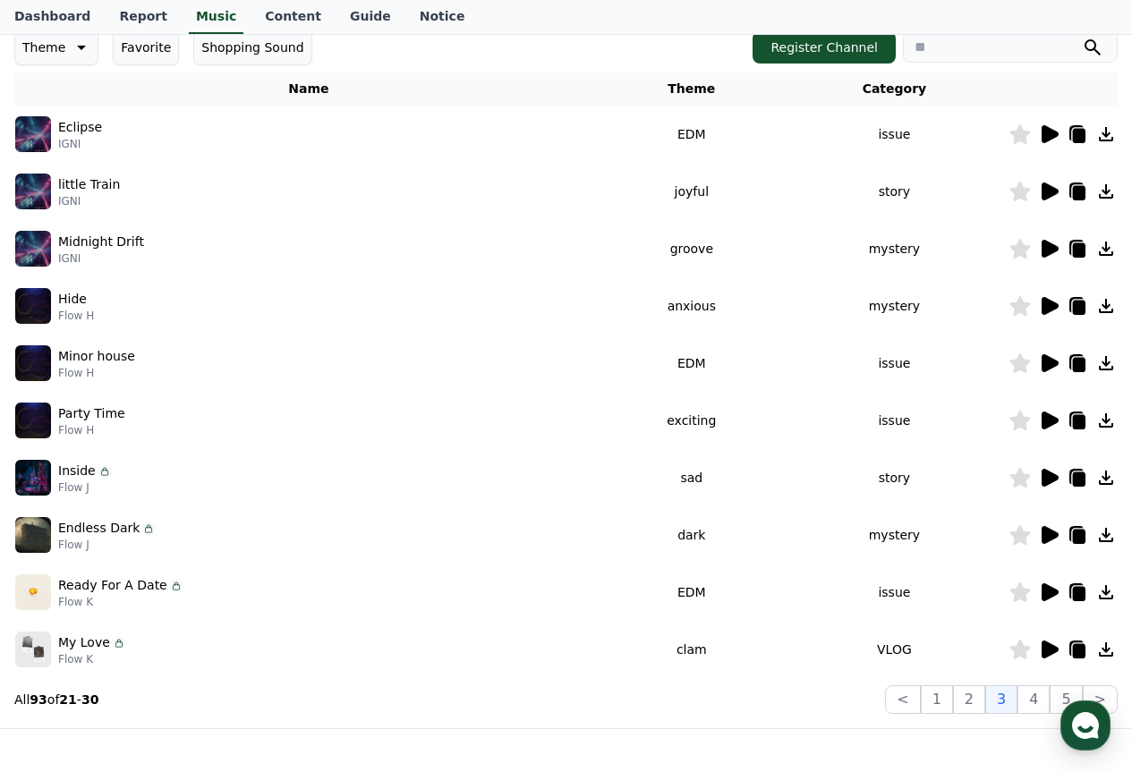
click at [1044, 540] on icon at bounding box center [1050, 535] width 17 height 18
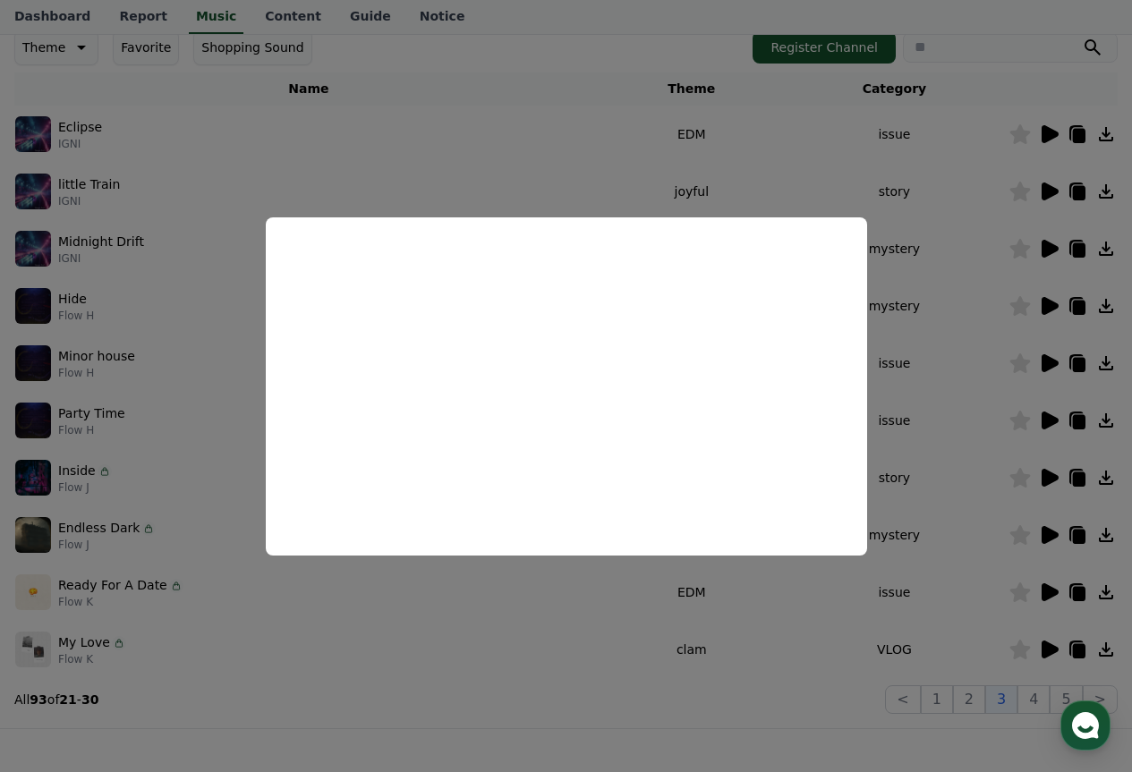
click at [934, 463] on button "close modal" at bounding box center [566, 386] width 1132 height 772
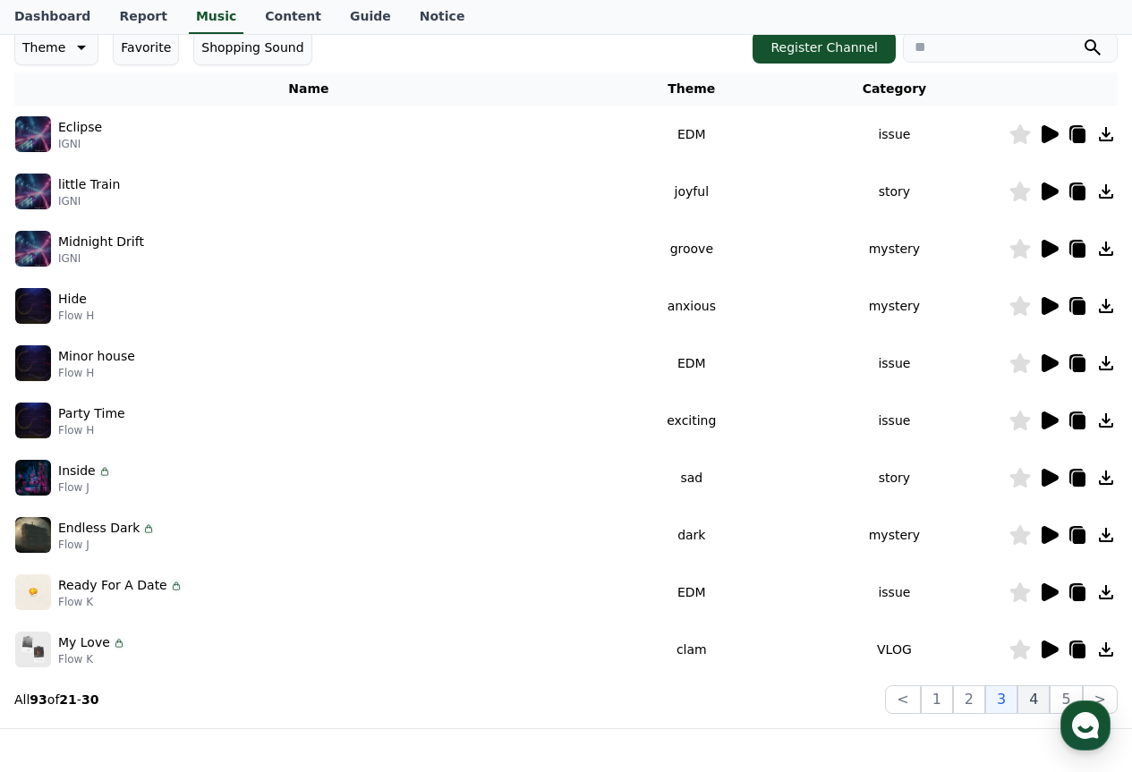
click at [1027, 700] on button "4" at bounding box center [1033, 699] width 32 height 29
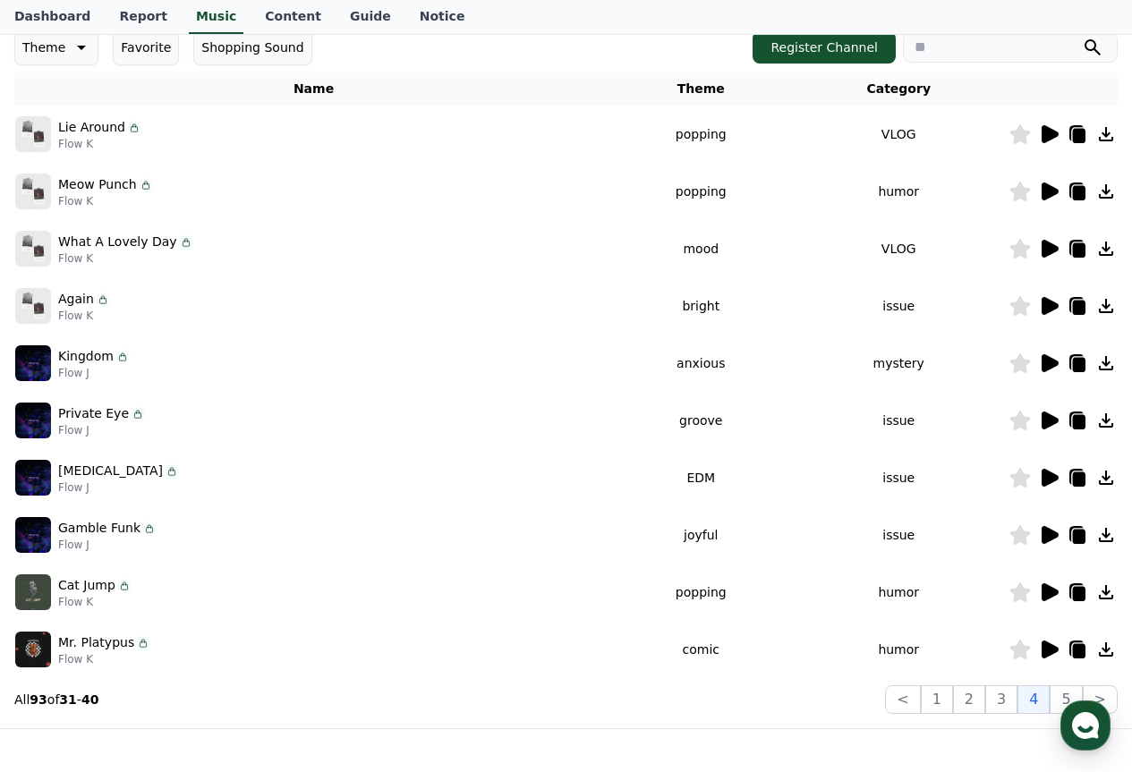
click at [1043, 367] on icon at bounding box center [1050, 363] width 17 height 18
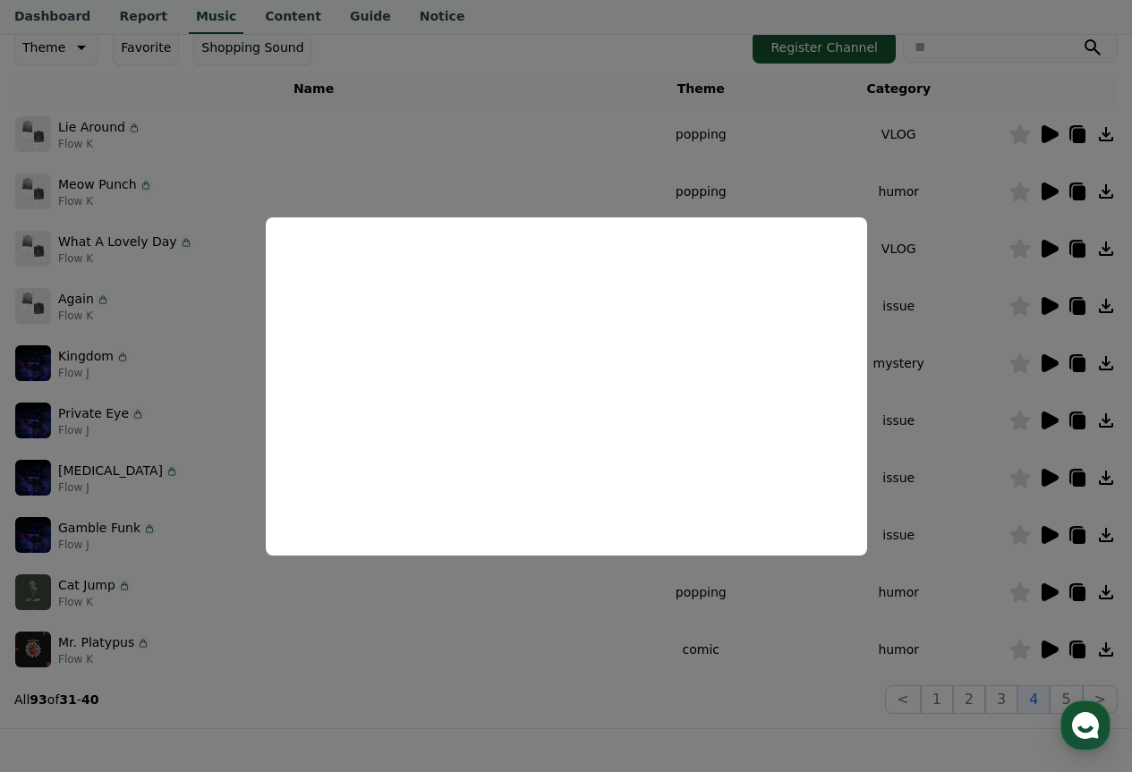
click at [1003, 353] on button "close modal" at bounding box center [566, 386] width 1132 height 772
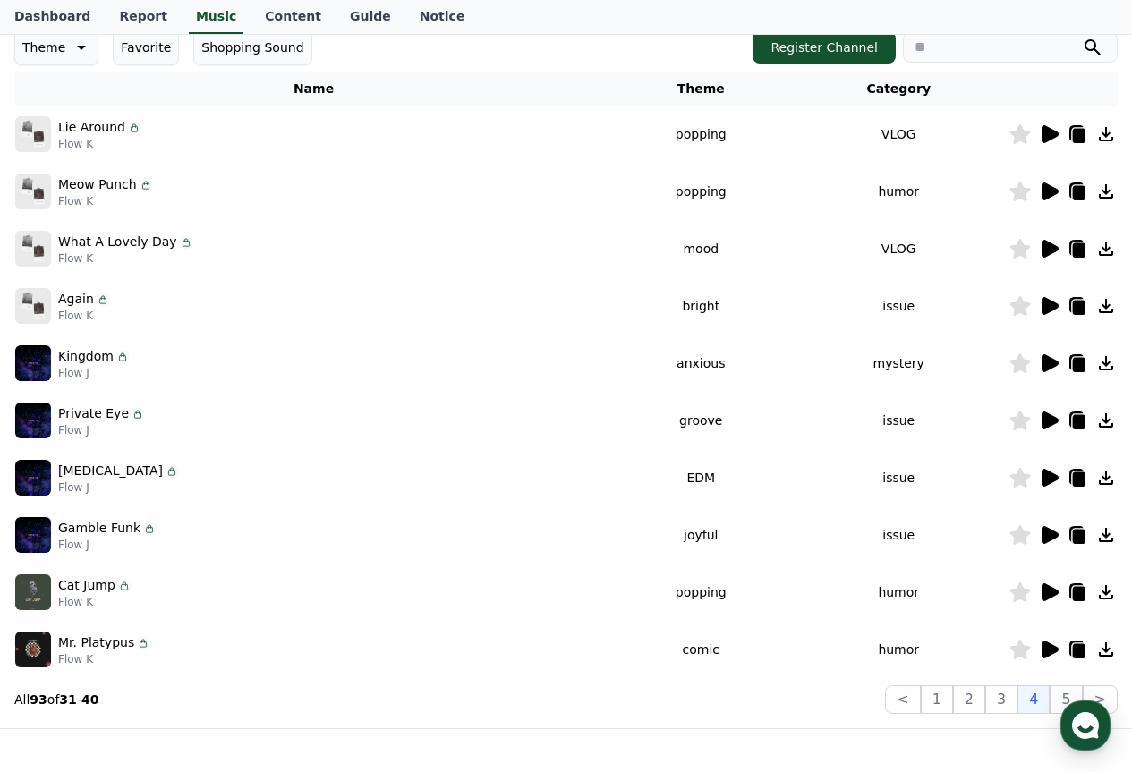
click at [1044, 371] on icon at bounding box center [1050, 363] width 17 height 18
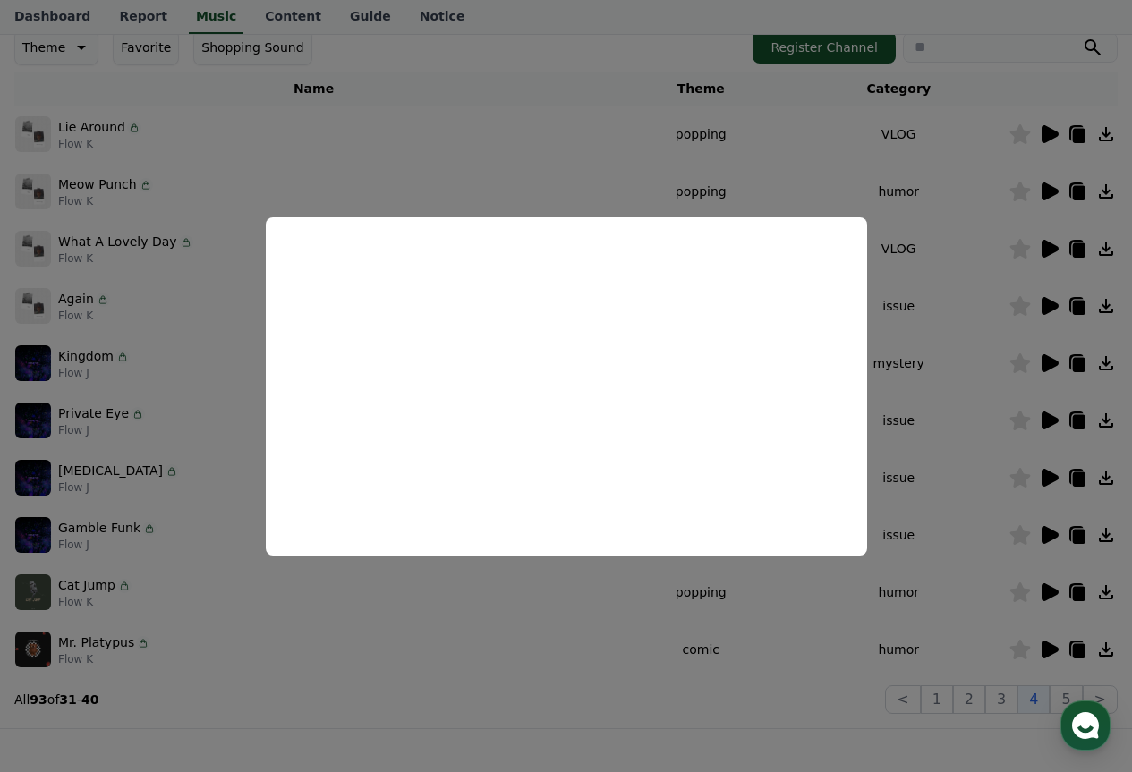
click at [978, 430] on button "close modal" at bounding box center [566, 386] width 1132 height 772
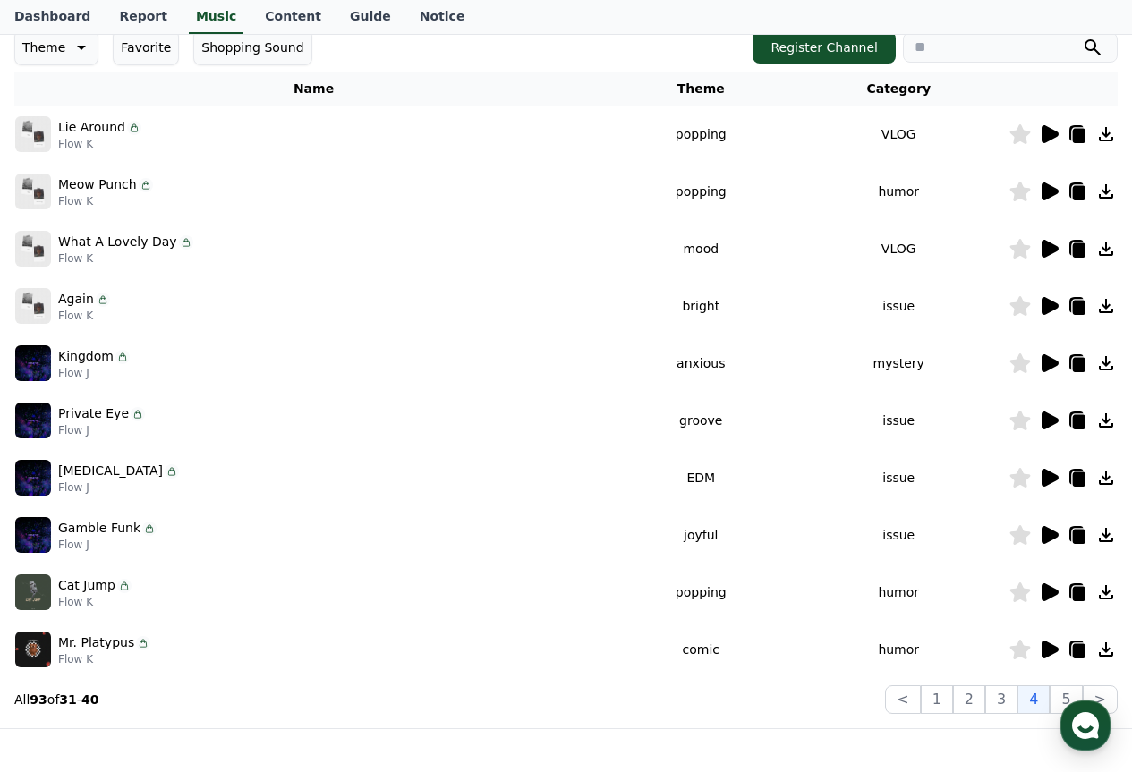
click at [1039, 474] on icon at bounding box center [1048, 477] width 21 height 21
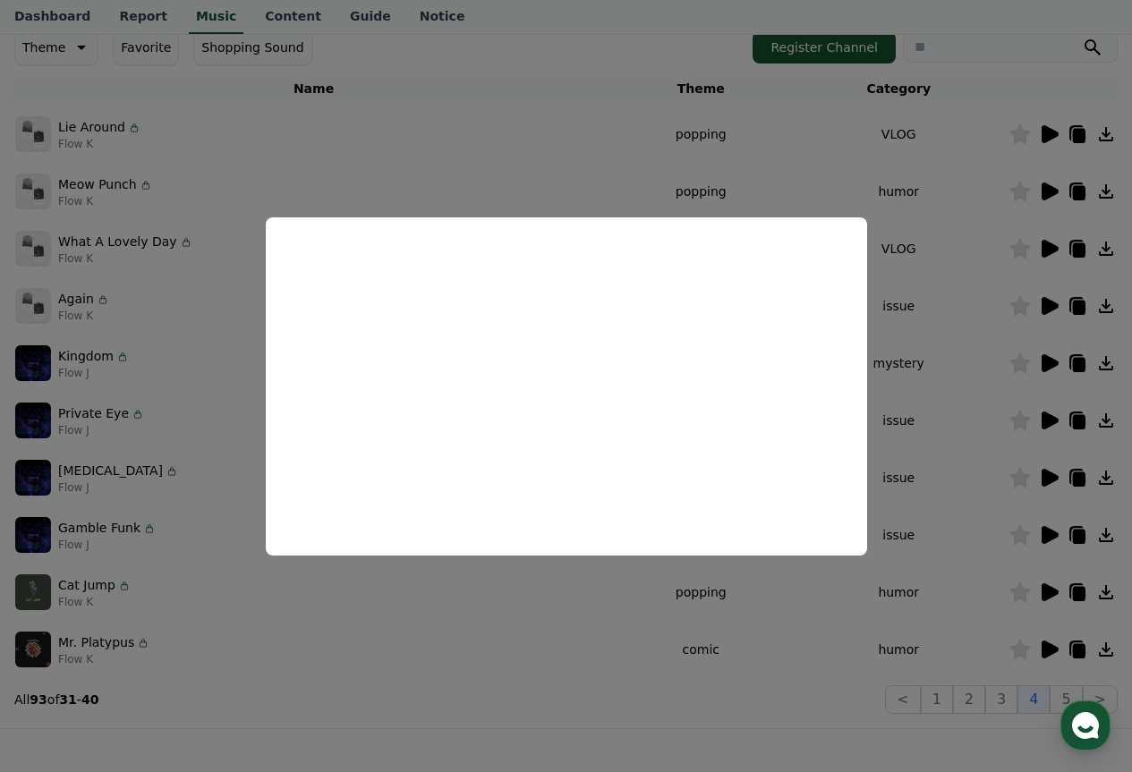
click at [515, 188] on button "close modal" at bounding box center [566, 386] width 1132 height 772
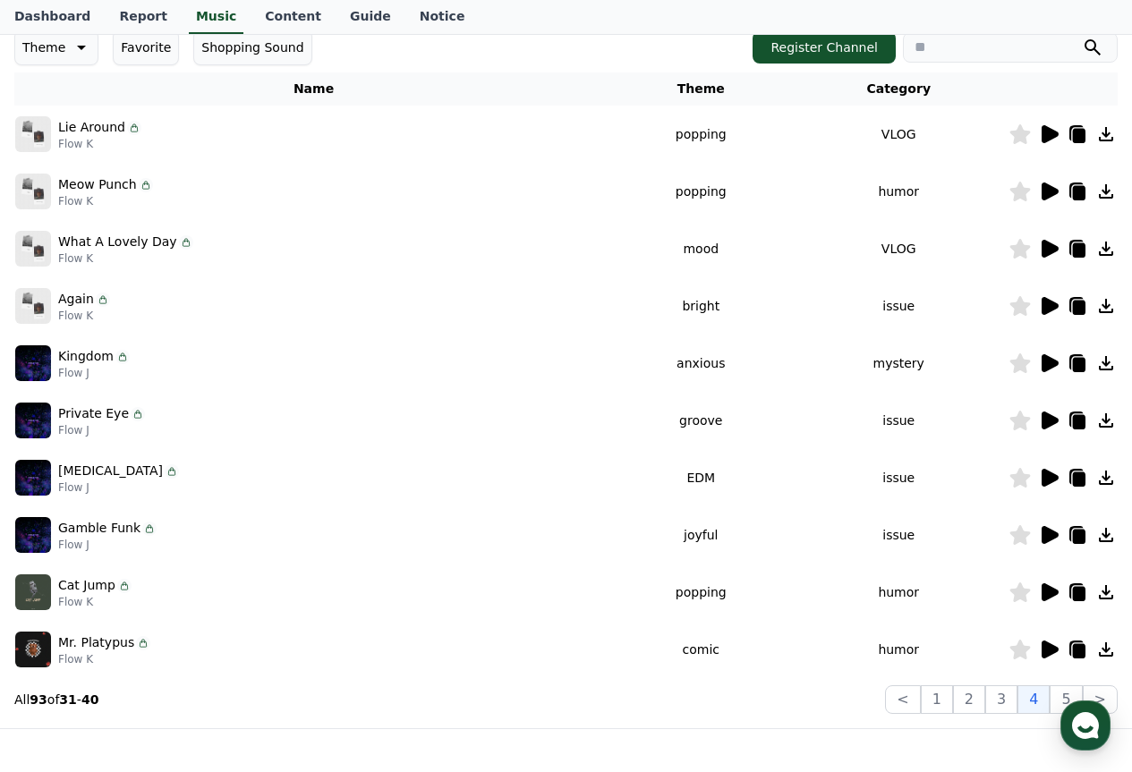
click at [1075, 472] on icon at bounding box center [1079, 479] width 13 height 14
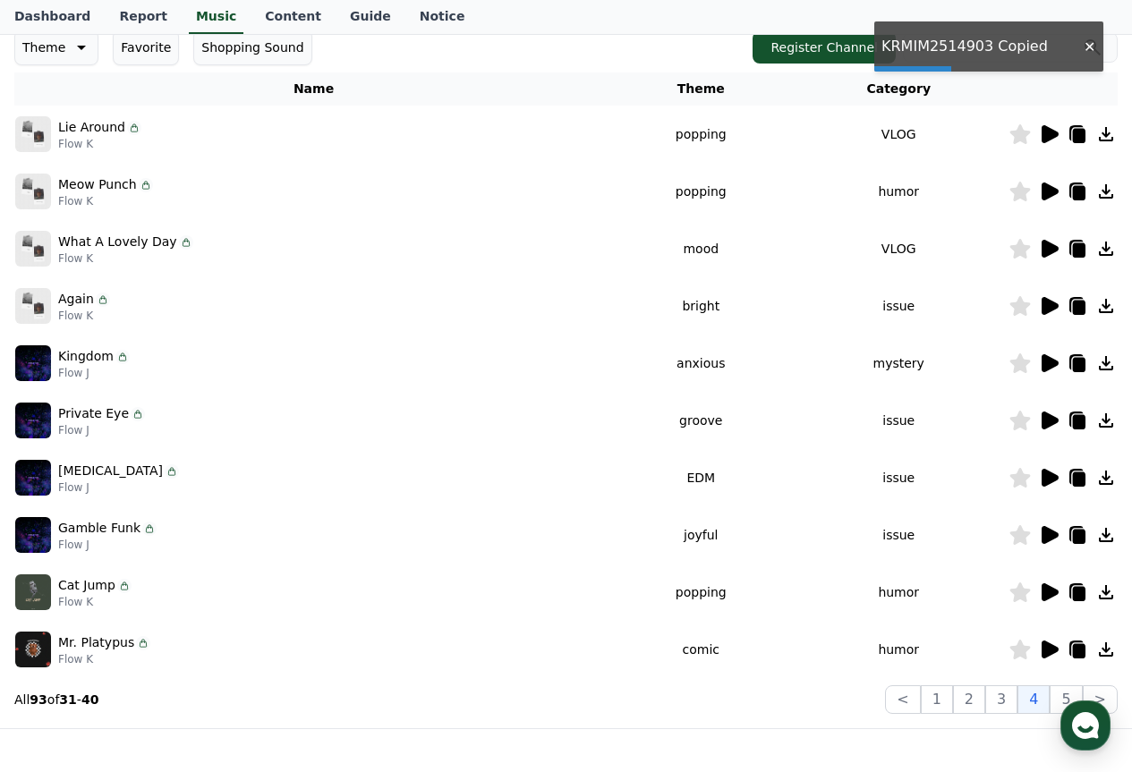
click at [1102, 478] on icon at bounding box center [1105, 477] width 21 height 21
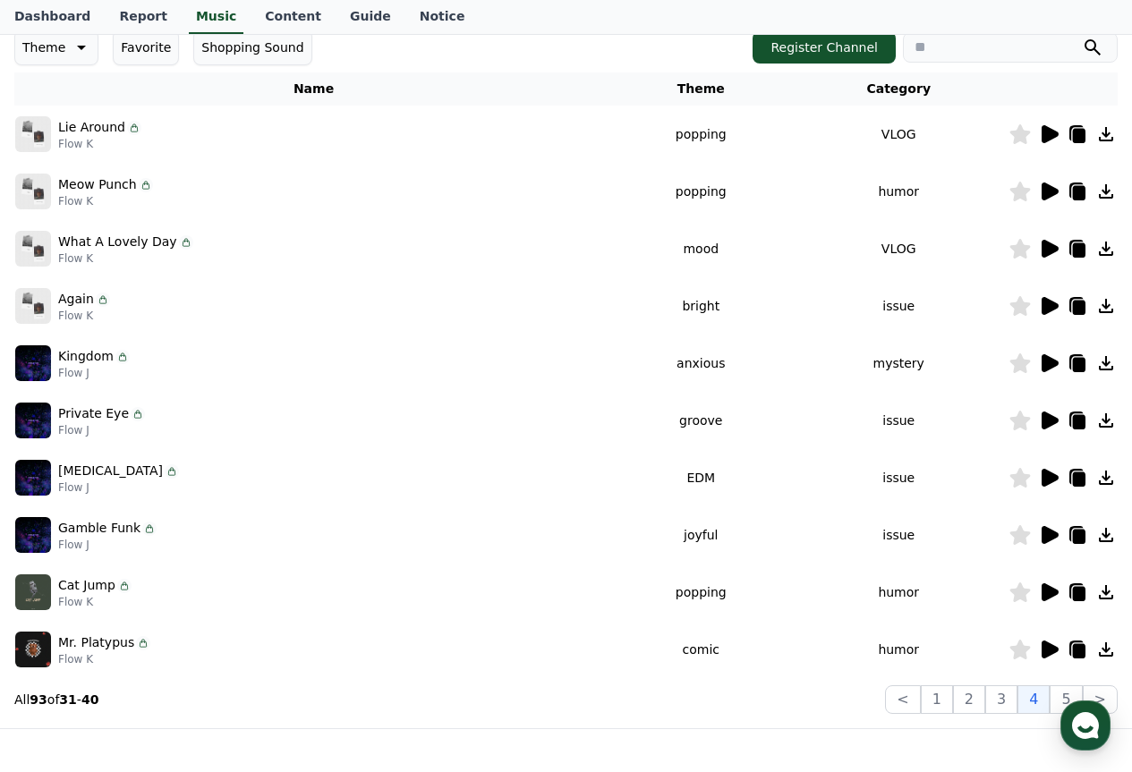
click at [1106, 481] on icon at bounding box center [1106, 478] width 14 height 14
drag, startPoint x: 60, startPoint y: 471, endPoint x: 153, endPoint y: 471, distance: 93.1
click at [153, 471] on div "[MEDICAL_DATA] Flow J" at bounding box center [313, 478] width 597 height 36
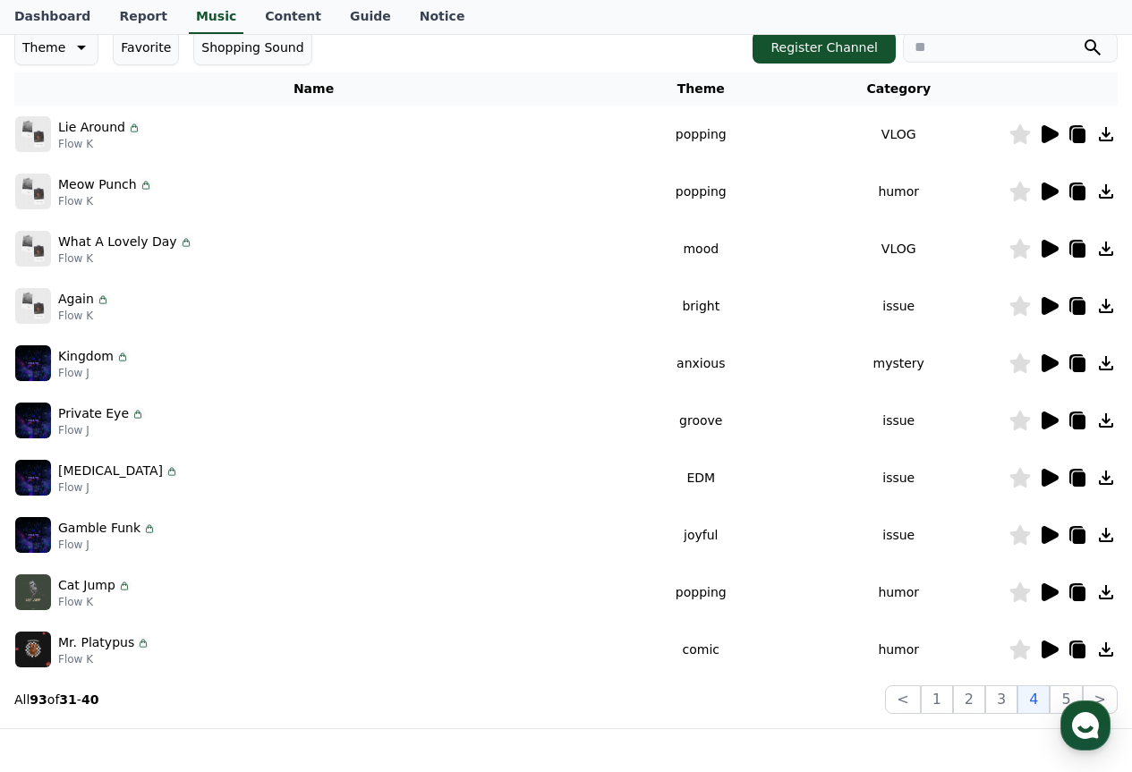
click at [1079, 474] on icon at bounding box center [1079, 479] width 13 height 14
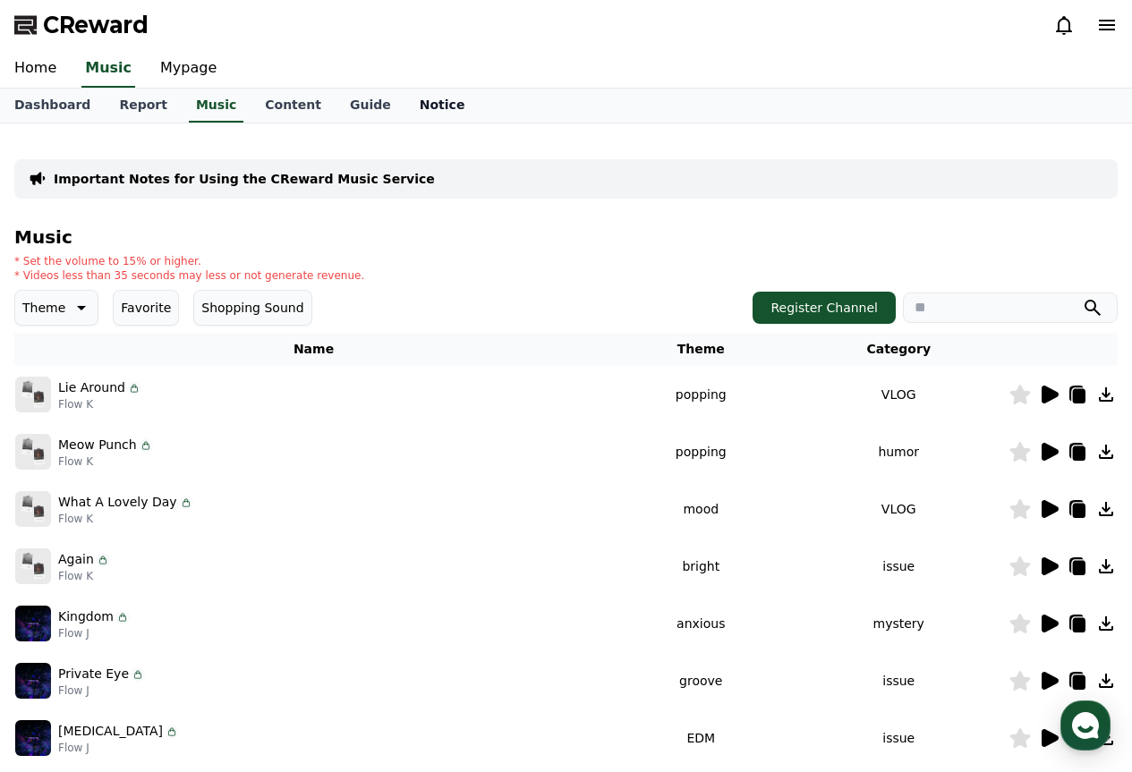
click at [405, 119] on link "Notice" at bounding box center [442, 106] width 74 height 34
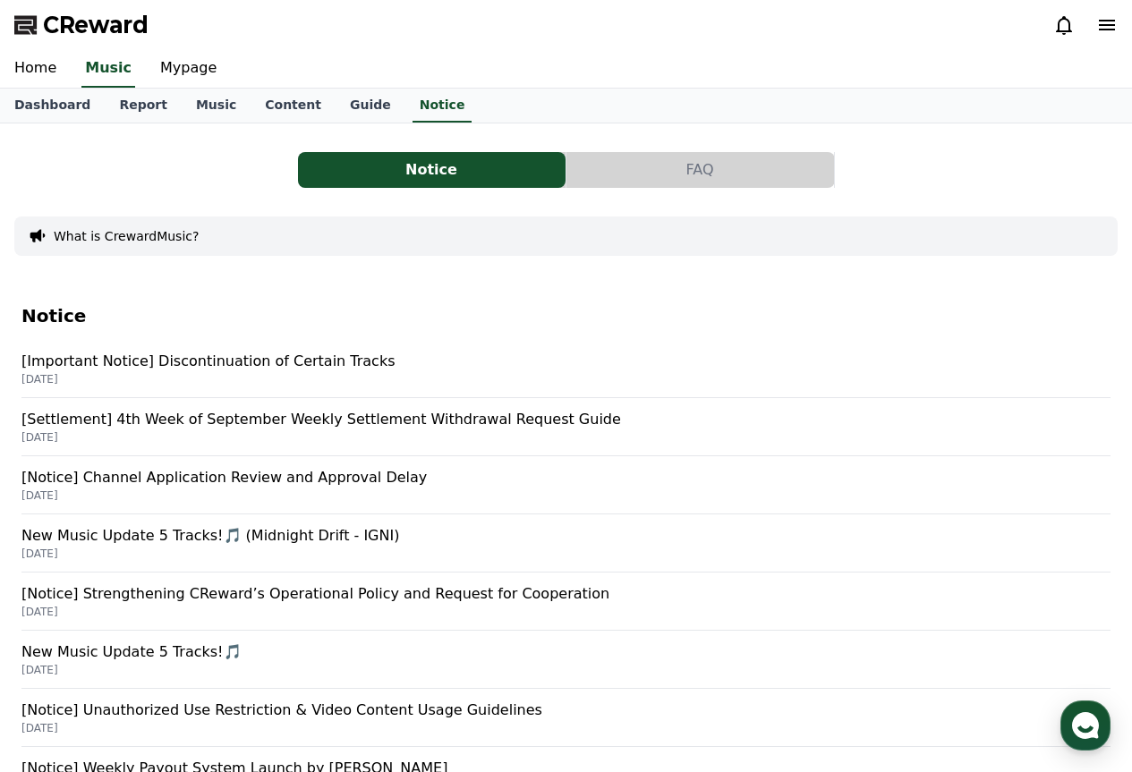
click at [274, 360] on p "[Important Notice] Discontinuation of Certain Tracks" at bounding box center [565, 361] width 1089 height 21
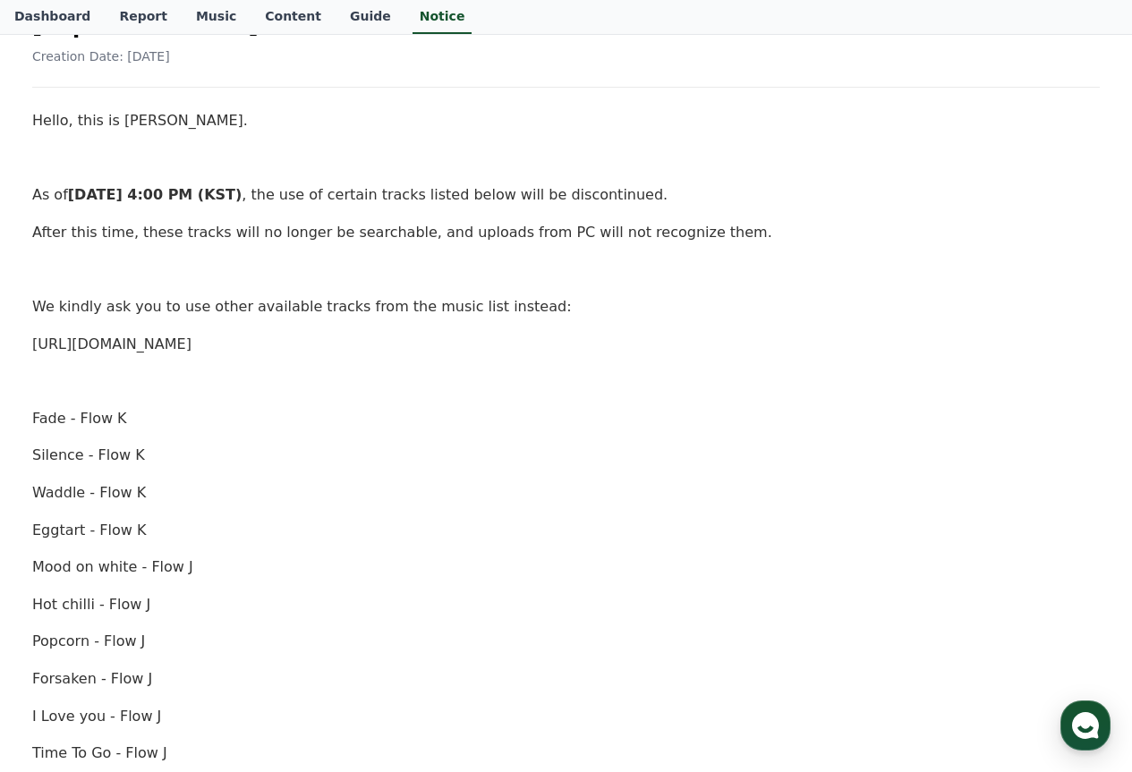
scroll to position [268, 0]
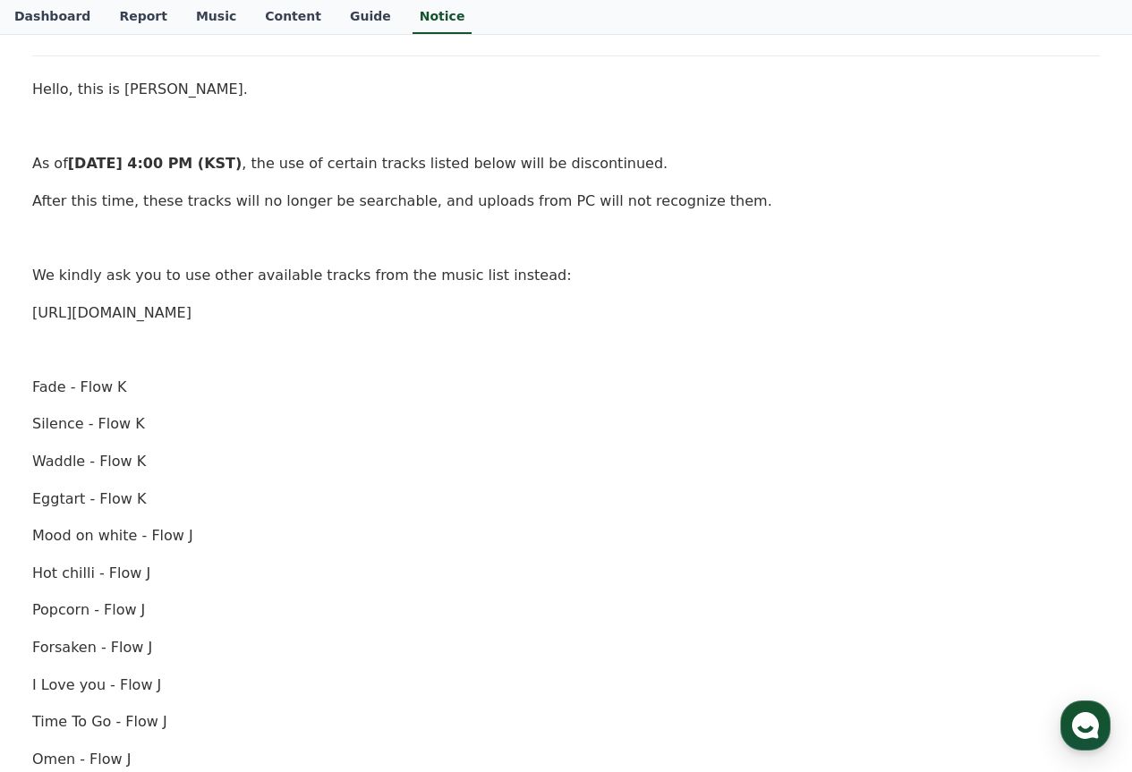
drag, startPoint x: 64, startPoint y: 387, endPoint x: 79, endPoint y: 396, distance: 17.6
click at [79, 396] on p "Fade - Flow K" at bounding box center [566, 387] width 1068 height 23
click at [76, 397] on p "Fade - Flow K" at bounding box center [566, 387] width 1068 height 23
drag, startPoint x: 70, startPoint y: 382, endPoint x: 71, endPoint y: 652, distance: 270.2
click at [71, 652] on div "Hello, this is [PERSON_NAME]. As of [DATE] 4:00 PM (KST) , the use of certain t…" at bounding box center [566, 722] width 1068 height 1289
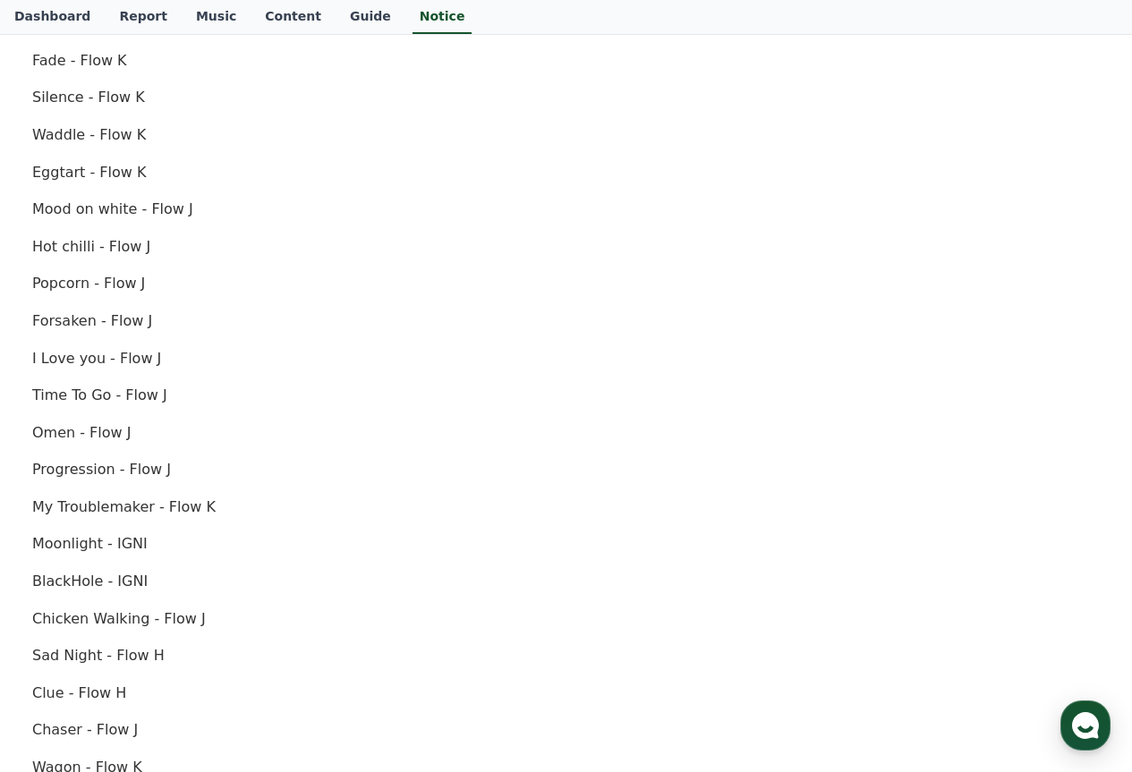
scroll to position [626, 0]
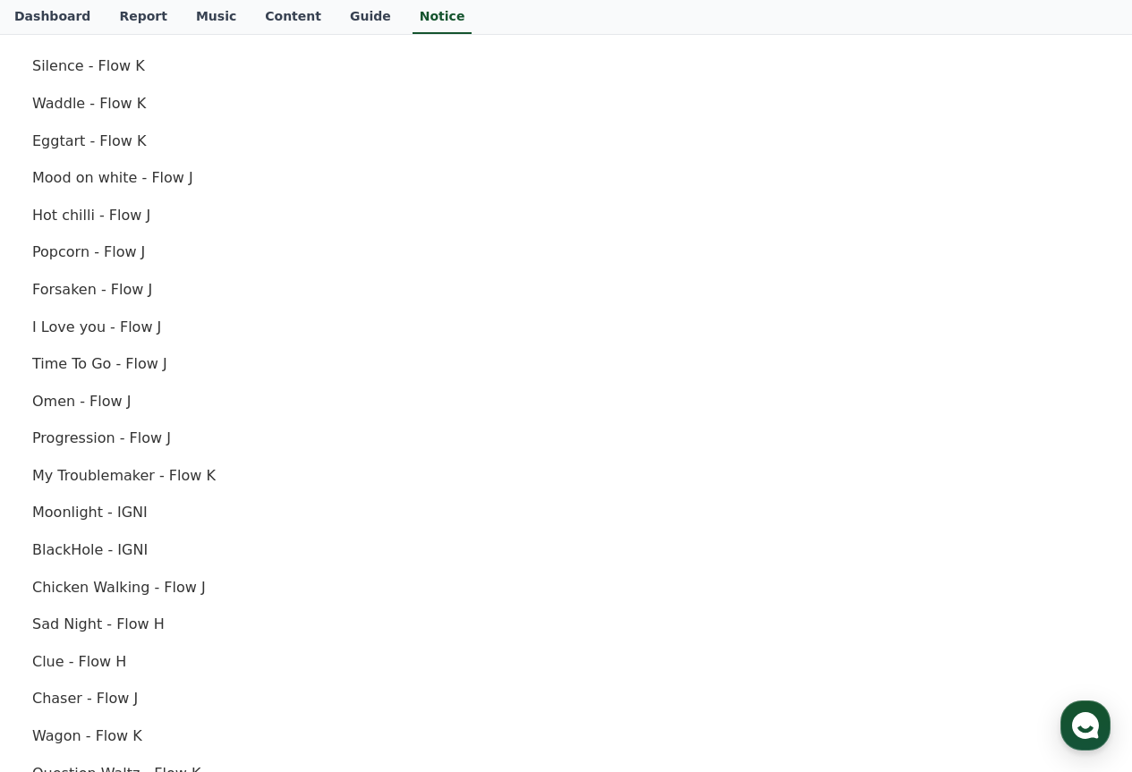
drag, startPoint x: 35, startPoint y: 472, endPoint x: 74, endPoint y: 498, distance: 47.2
click at [65, 482] on p "My Troublemaker - Flow K" at bounding box center [566, 475] width 1068 height 23
drag, startPoint x: 34, startPoint y: 519, endPoint x: 47, endPoint y: 519, distance: 13.4
click at [45, 519] on div "[Important Notice] Discontinuation of Certain Tracks Creation Date: [DATE] Hell…" at bounding box center [566, 334] width 1075 height 1461
click at [62, 574] on div "Hello, this is [PERSON_NAME]. As of [DATE] 4:00 PM (KST) , the use of certain t…" at bounding box center [566, 364] width 1068 height 1289
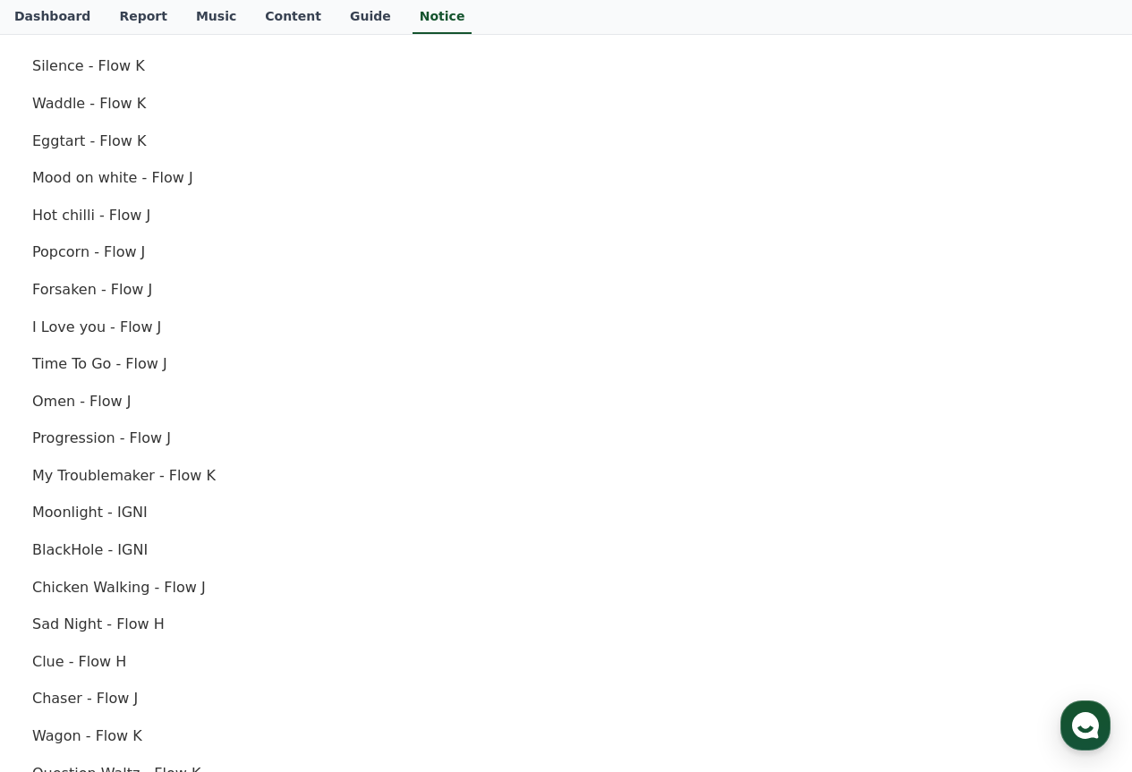
click at [64, 602] on div "Hello, this is [PERSON_NAME]. As of [DATE] 4:00 PM (KST) , the use of certain t…" at bounding box center [566, 364] width 1068 height 1289
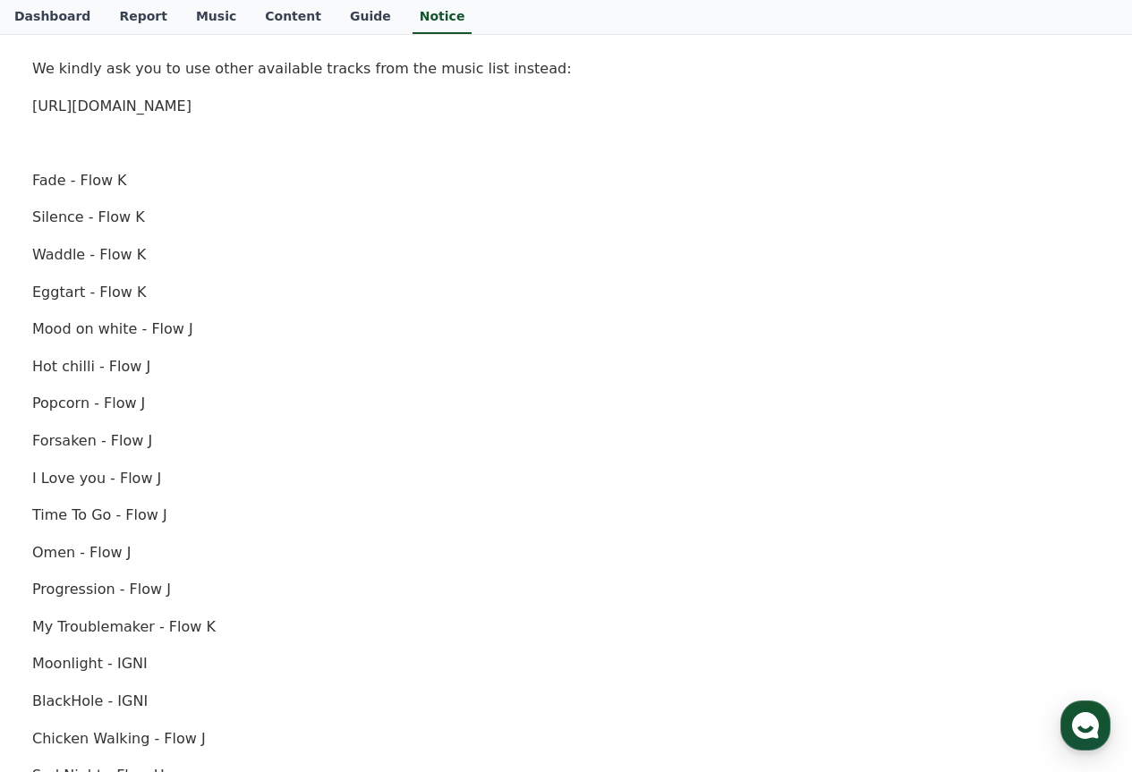
scroll to position [447, 0]
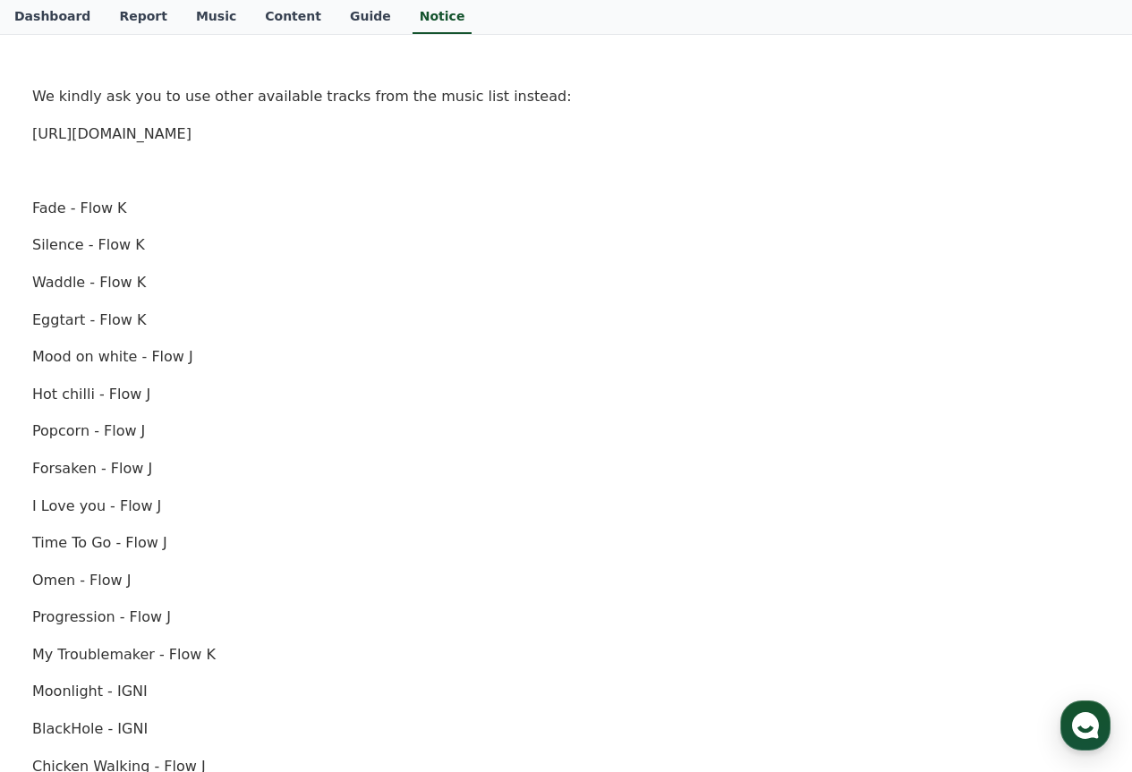
drag, startPoint x: 29, startPoint y: 209, endPoint x: 59, endPoint y: 463, distance: 255.1
click at [59, 463] on div "[Important Notice] Discontinuation of Certain Tracks Creation Date: [DATE] Hell…" at bounding box center [566, 513] width 1075 height 1461
click at [111, 447] on div "Hello, this is [PERSON_NAME]. As of [DATE] 4:00 PM (KST) , the use of certain t…" at bounding box center [566, 543] width 1068 height 1289
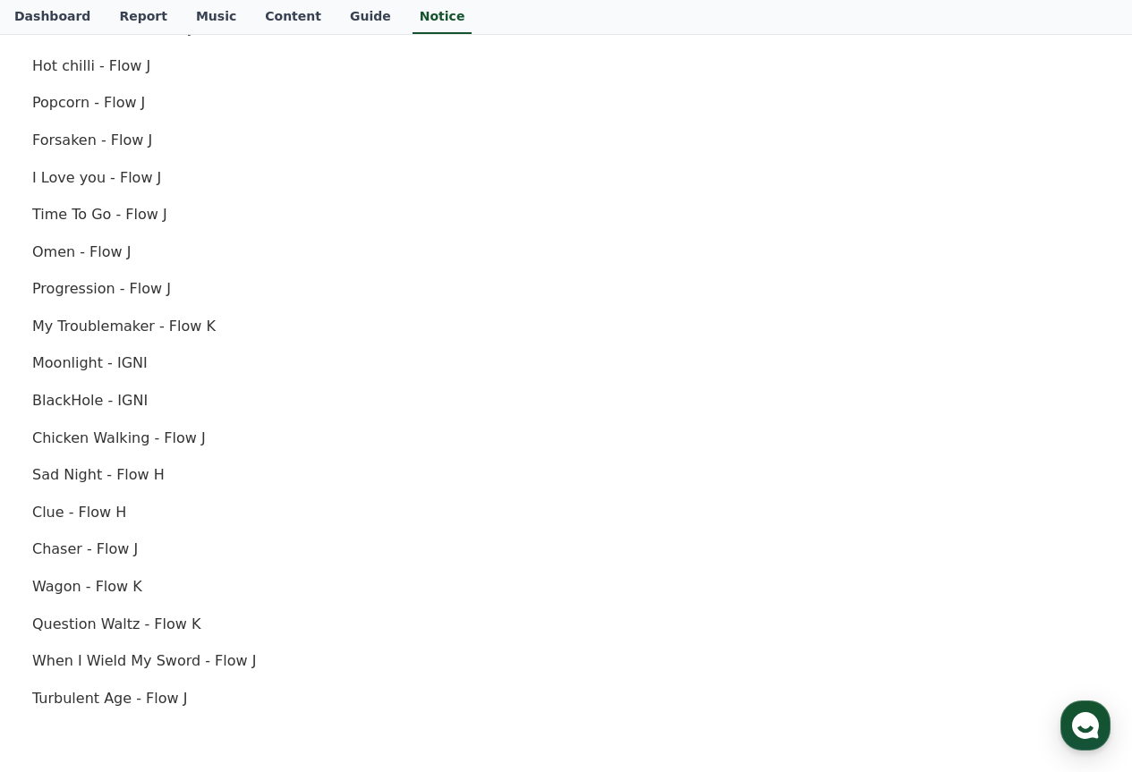
scroll to position [805, 0]
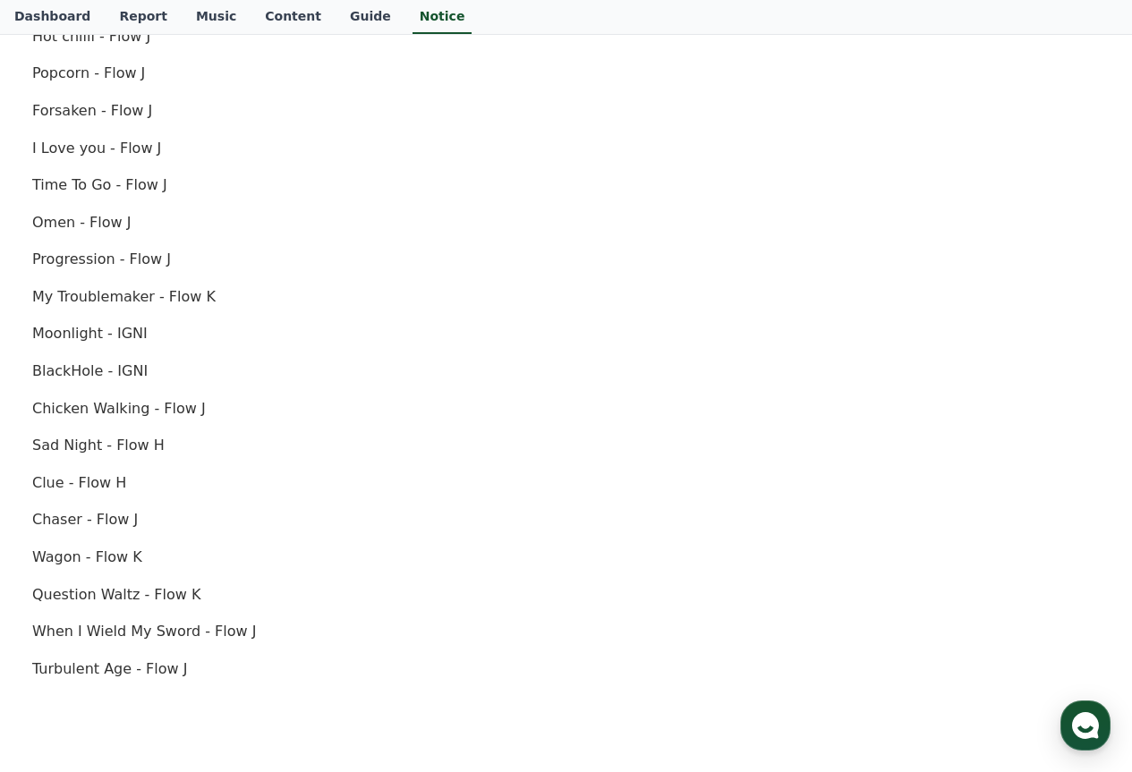
drag, startPoint x: 176, startPoint y: 627, endPoint x: 126, endPoint y: 617, distance: 51.1
click at [132, 618] on div "Hello, this is [PERSON_NAME]. As of [DATE] 4:00 PM (KST) , the use of certain t…" at bounding box center [566, 185] width 1068 height 1289
click at [114, 673] on p "Turbulent Age - Flow J" at bounding box center [566, 669] width 1068 height 23
click at [100, 648] on div "Hello, this is [PERSON_NAME]. As of [DATE] 4:00 PM (KST) , the use of certain t…" at bounding box center [566, 185] width 1068 height 1289
click at [95, 622] on p "When I Wield My Sword - Flow J" at bounding box center [566, 631] width 1068 height 23
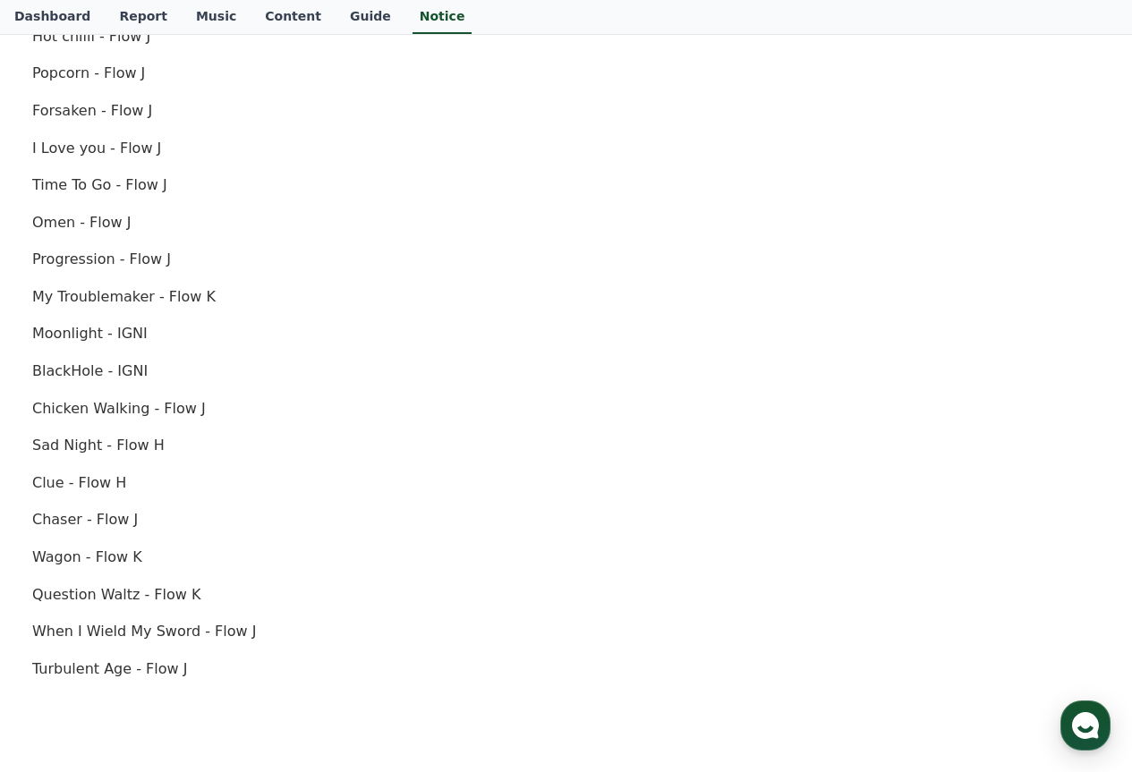
click at [89, 580] on div "Hello, this is [PERSON_NAME]. As of [DATE] 4:00 PM (KST) , the use of certain t…" at bounding box center [566, 185] width 1068 height 1289
click at [75, 536] on div "Hello, this is [PERSON_NAME]. As of [DATE] 4:00 PM (KST) , the use of certain t…" at bounding box center [566, 185] width 1068 height 1289
click at [75, 470] on div "Hello, this is [PERSON_NAME]. As of [DATE] 4:00 PM (KST) , the use of certain t…" at bounding box center [566, 185] width 1068 height 1289
click at [75, 422] on div "Hello, this is [PERSON_NAME]. As of [DATE] 4:00 PM (KST) , the use of certain t…" at bounding box center [566, 185] width 1068 height 1289
click at [81, 336] on p "Moonlight - IGNI" at bounding box center [566, 333] width 1068 height 23
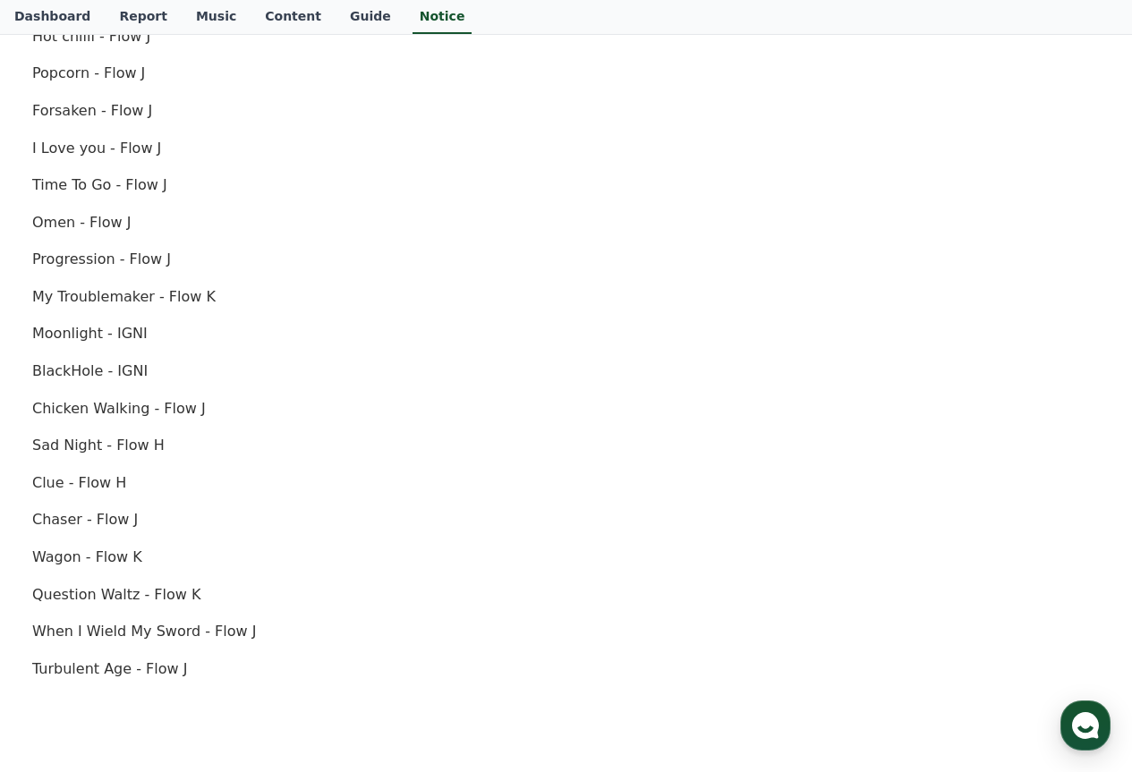
click at [90, 264] on p "Progression - Flow J" at bounding box center [566, 259] width 1068 height 23
click at [87, 173] on div "Hello, this is [PERSON_NAME]. As of [DATE] 4:00 PM (KST) , the use of certain t…" at bounding box center [566, 185] width 1068 height 1289
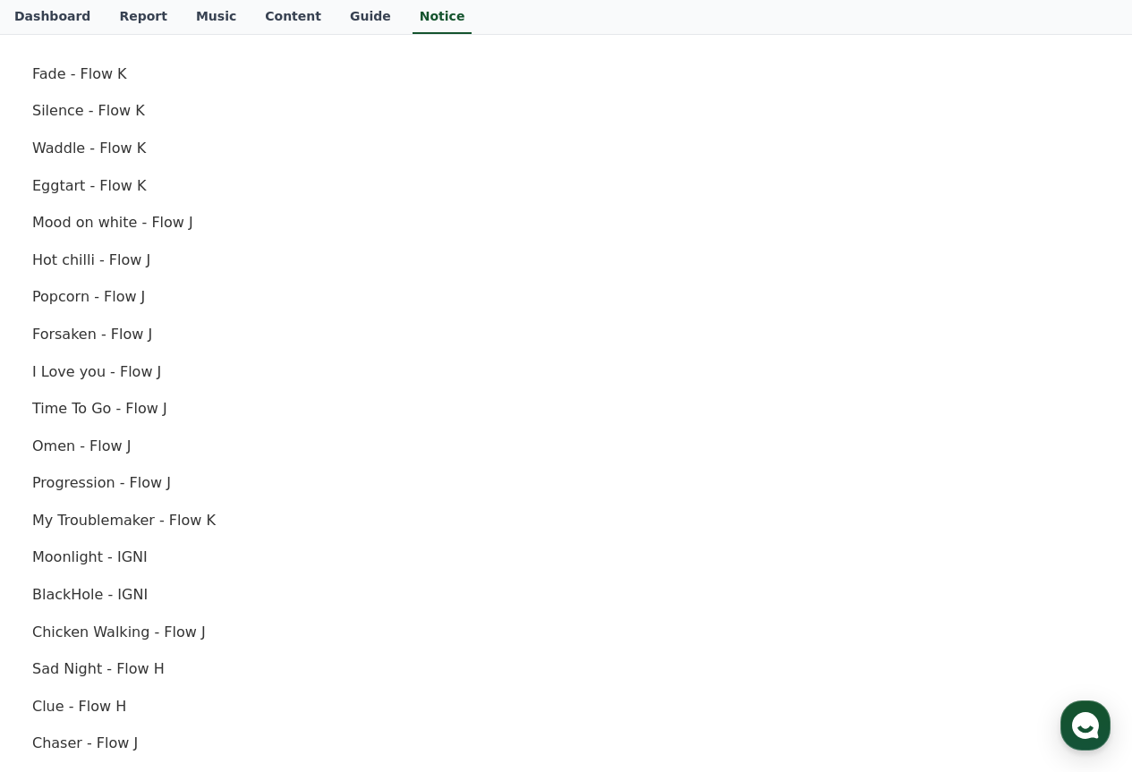
scroll to position [537, 0]
